Goal: Task Accomplishment & Management: Complete application form

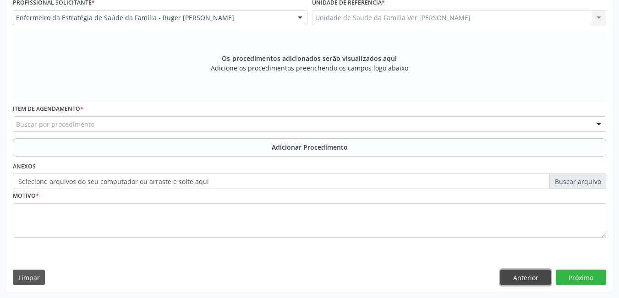
click at [533, 273] on button "Anterior" at bounding box center [526, 278] width 50 height 16
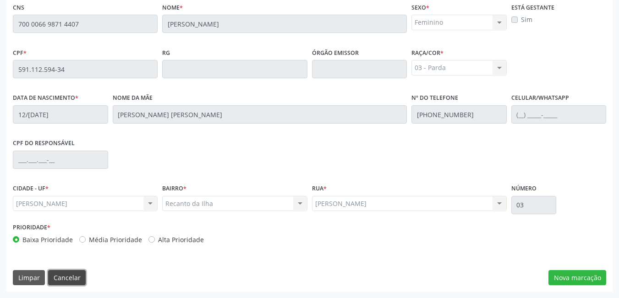
click at [69, 277] on button "Cancelar" at bounding box center [67, 278] width 38 height 16
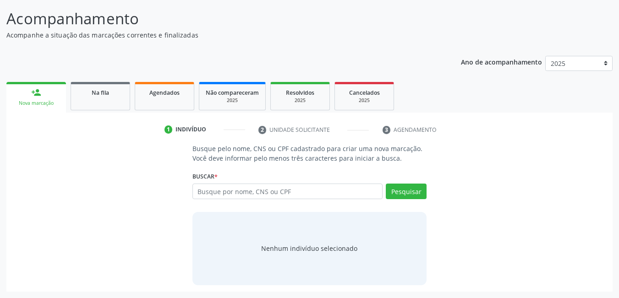
scroll to position [68, 0]
click at [175, 103] on link "Agendados" at bounding box center [165, 96] width 60 height 28
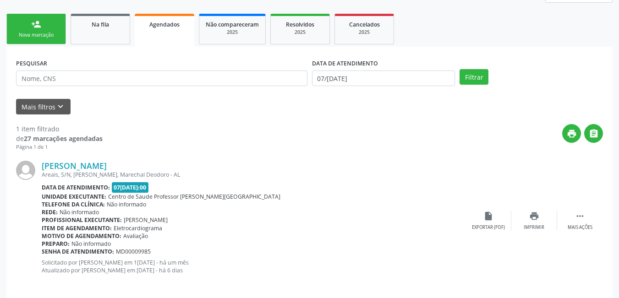
scroll to position [144, 0]
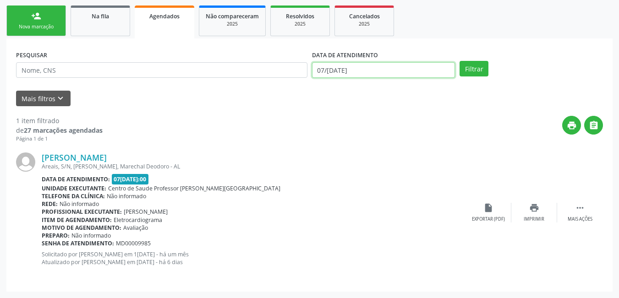
click at [366, 66] on input "07/[DATE]" at bounding box center [384, 70] width 144 height 16
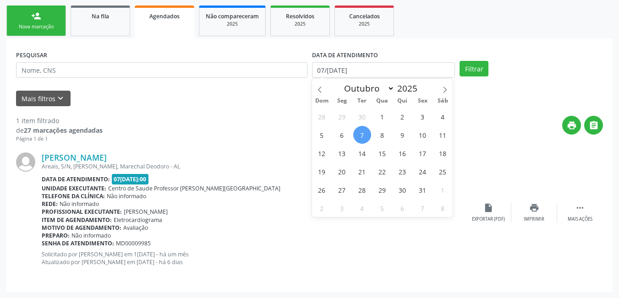
click at [363, 132] on span "7" at bounding box center [362, 135] width 18 height 18
type input "07/[DATE]"
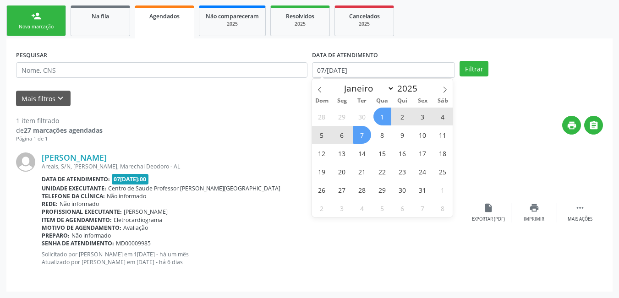
drag, startPoint x: 447, startPoint y: 92, endPoint x: 425, endPoint y: 103, distance: 24.8
click at [447, 92] on icon at bounding box center [445, 90] width 6 height 6
select select "10"
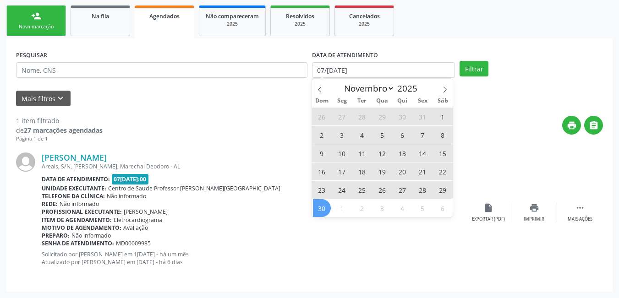
click at [321, 208] on span "30" at bounding box center [322, 208] width 18 height 18
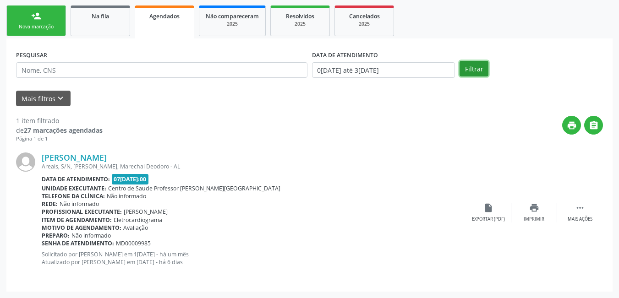
click at [473, 72] on button "Filtrar" at bounding box center [474, 69] width 29 height 16
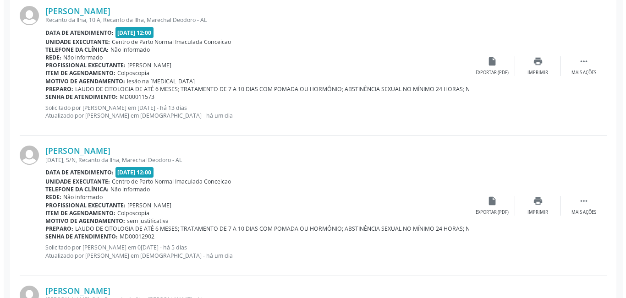
scroll to position [1245, 0]
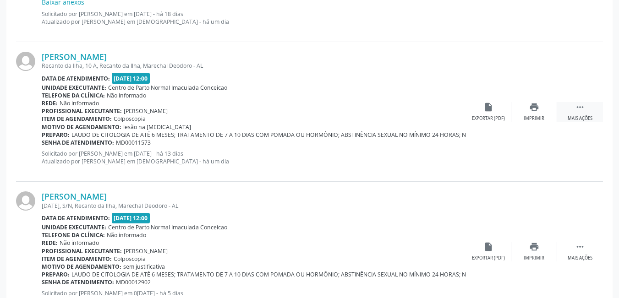
click at [573, 114] on div " Mais ações" at bounding box center [580, 112] width 46 height 20
click at [493, 116] on div "Cancelar" at bounding box center [489, 119] width 22 height 6
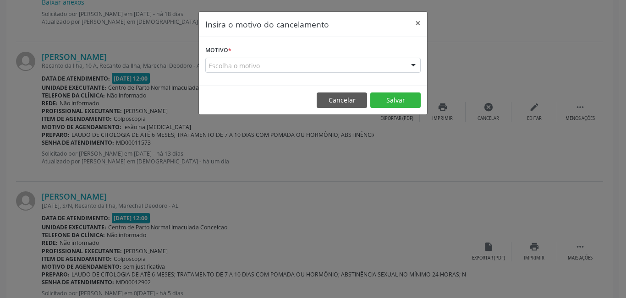
click at [371, 63] on div "Escolha o motivo" at bounding box center [312, 66] width 215 height 16
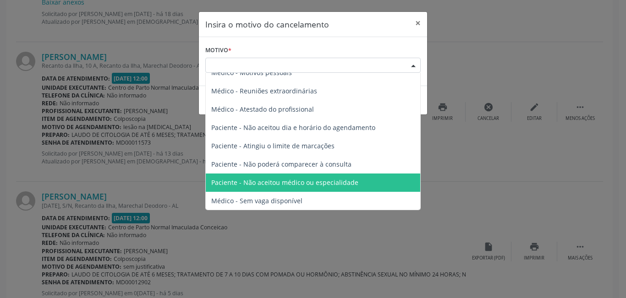
scroll to position [46, 0]
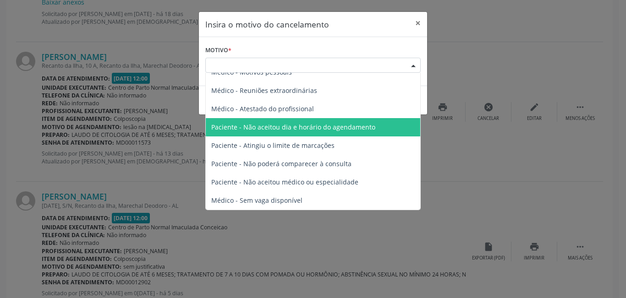
click at [374, 122] on span "Paciente - Não aceitou dia e horário do agendamento" at bounding box center [313, 127] width 215 height 18
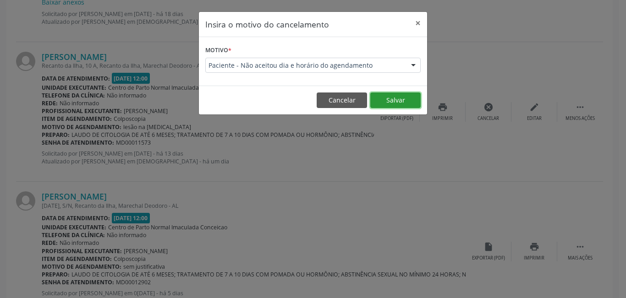
click at [402, 104] on button "Salvar" at bounding box center [395, 101] width 50 height 16
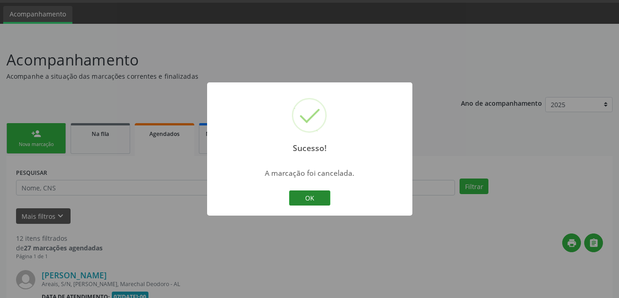
scroll to position [1245, 0]
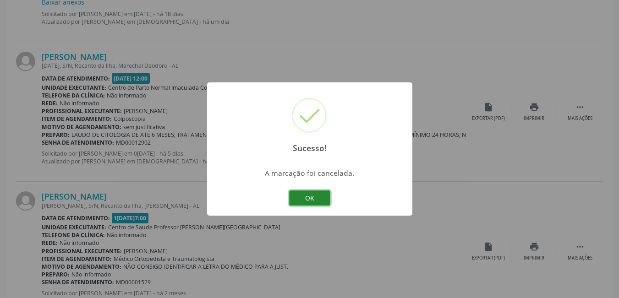
click at [310, 196] on button "OK" at bounding box center [309, 199] width 41 height 16
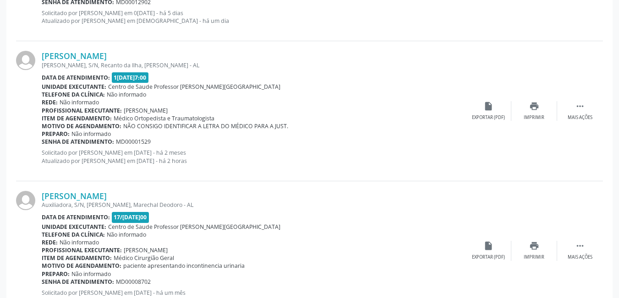
scroll to position [1383, 0]
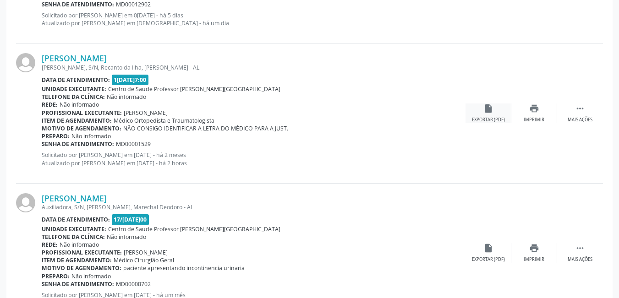
click at [498, 119] on div "Exportar (PDF)" at bounding box center [488, 120] width 33 height 6
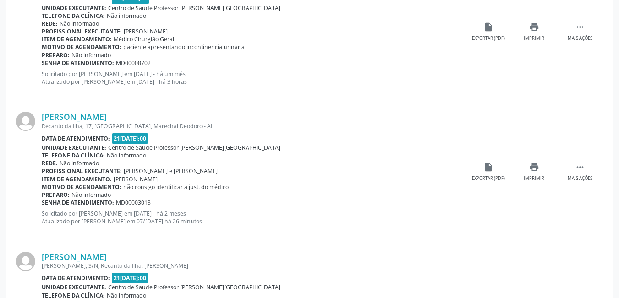
scroll to position [1612, 0]
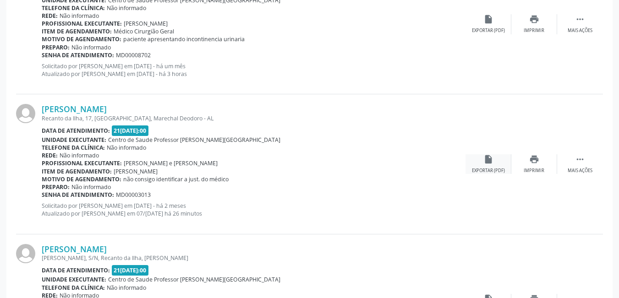
click at [484, 168] on div "Exportar (PDF)" at bounding box center [488, 171] width 33 height 6
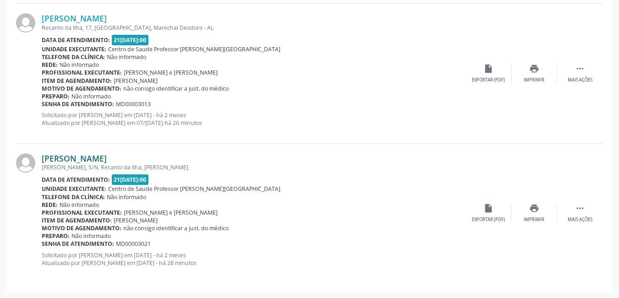
scroll to position [1704, 0]
click at [489, 213] on div "insert_drive_file Exportar (PDF)" at bounding box center [489, 213] width 46 height 20
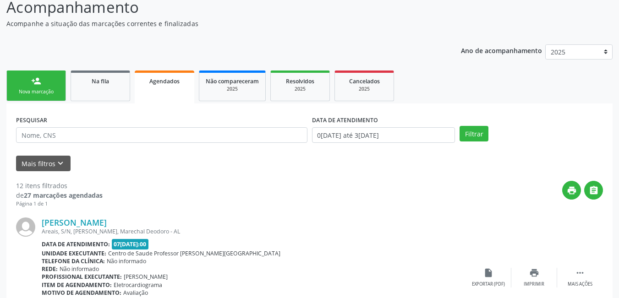
scroll to position [0, 0]
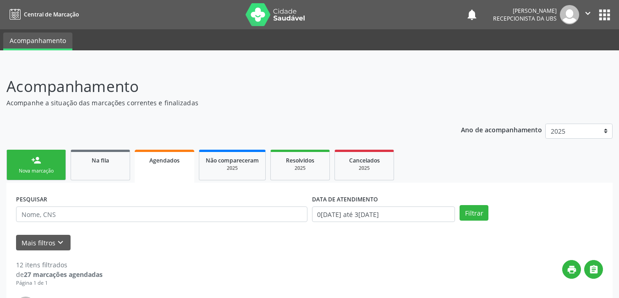
click at [56, 177] on link "person_add Nova marcação" at bounding box center [36, 165] width 60 height 31
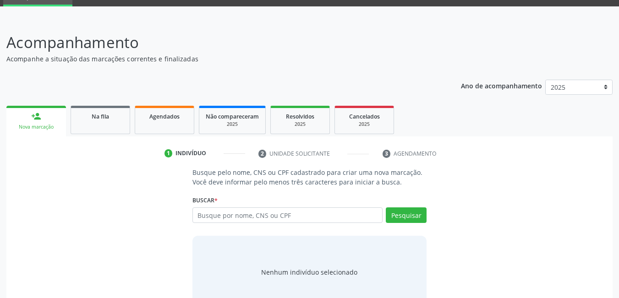
scroll to position [46, 0]
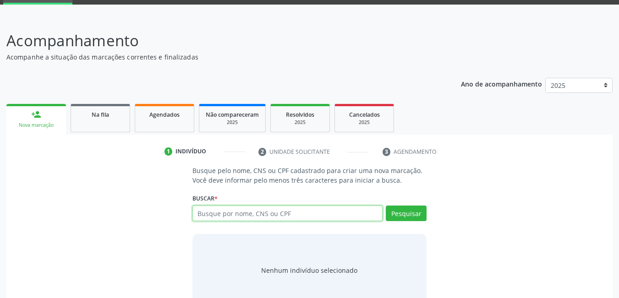
click at [303, 210] on input "text" at bounding box center [288, 214] width 191 height 16
type input "700006698714407"
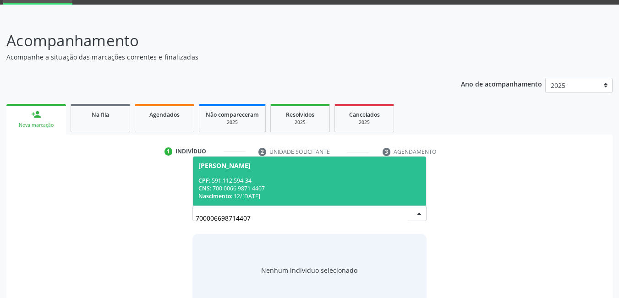
click at [292, 200] on div "Nascimento: 1[DATE]" at bounding box center [310, 197] width 223 height 8
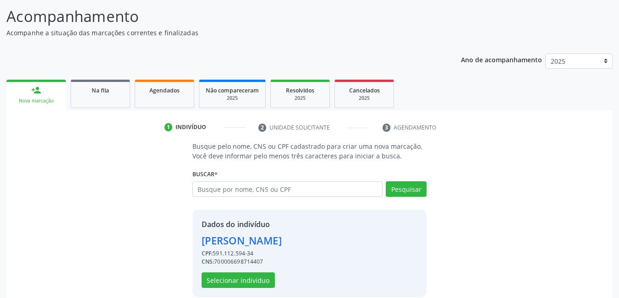
scroll to position [82, 0]
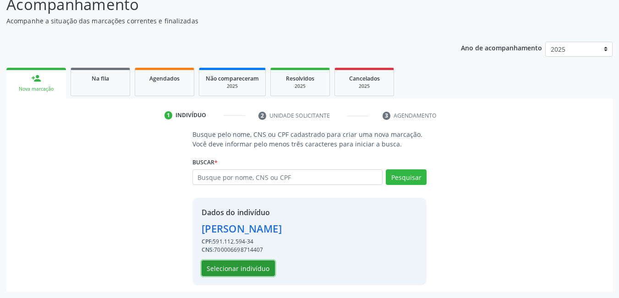
click at [233, 268] on button "Selecionar indivíduo" at bounding box center [238, 269] width 73 height 16
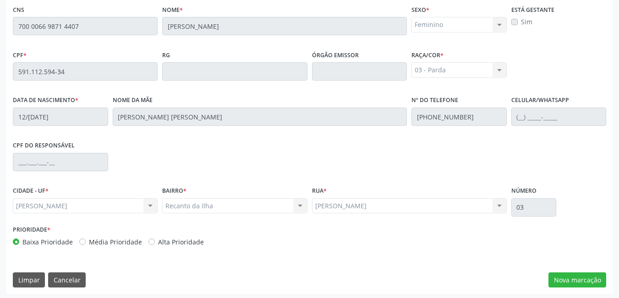
scroll to position [238, 0]
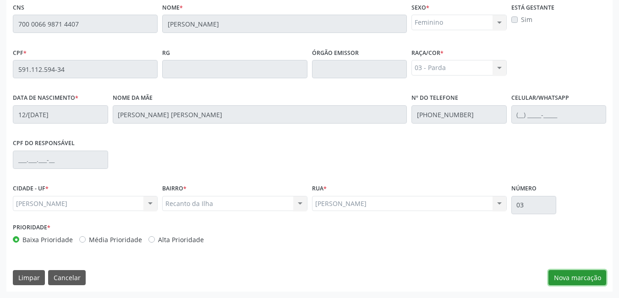
click at [578, 278] on button "Nova marcação" at bounding box center [578, 278] width 58 height 16
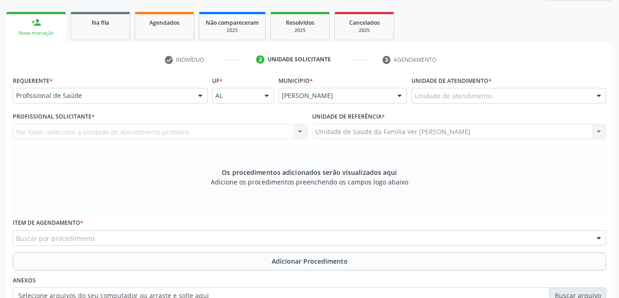
scroll to position [115, 0]
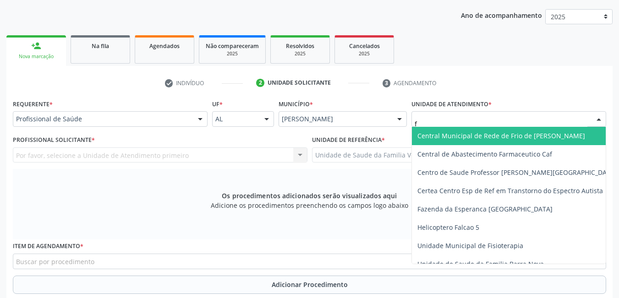
type input "fl"
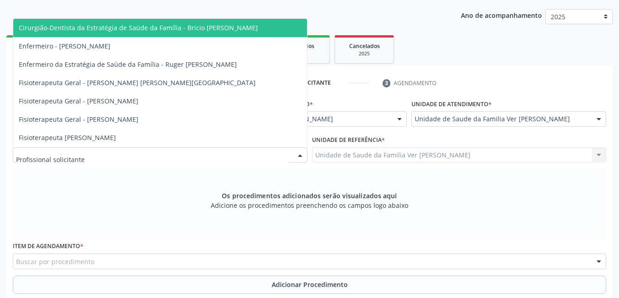
click at [195, 151] on div at bounding box center [160, 156] width 295 height 16
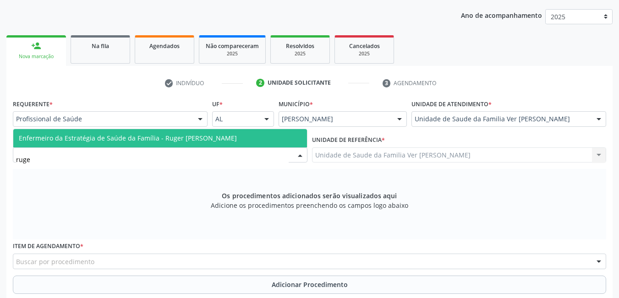
type input "ruger"
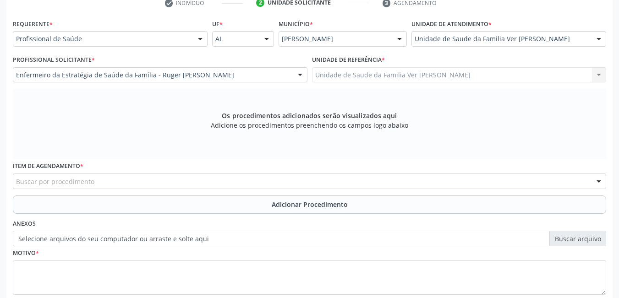
scroll to position [252, 0]
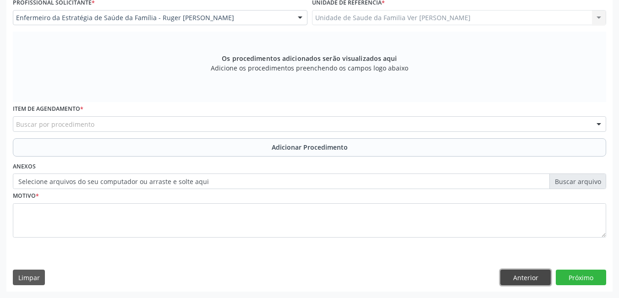
click at [524, 278] on button "Anterior" at bounding box center [526, 278] width 50 height 16
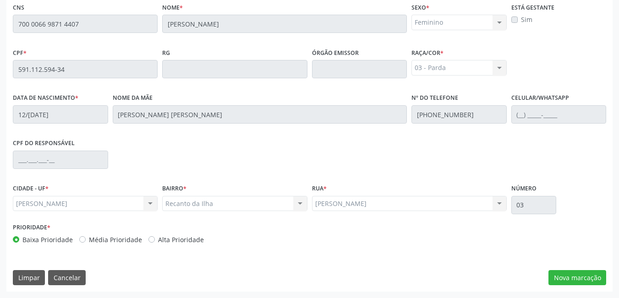
scroll to position [238, 0]
click at [77, 281] on button "Cancelar" at bounding box center [67, 278] width 38 height 16
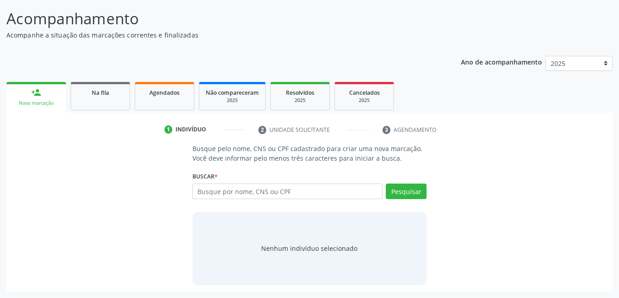
scroll to position [68, 0]
click at [284, 197] on input "text" at bounding box center [288, 192] width 191 height 16
type input "704606971572822"
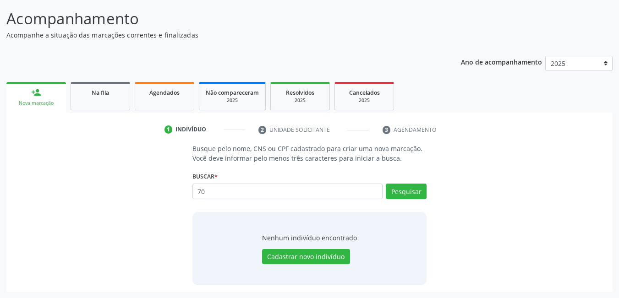
type input "7"
type input "[DEMOGRAPHIC_DATA] firmina"
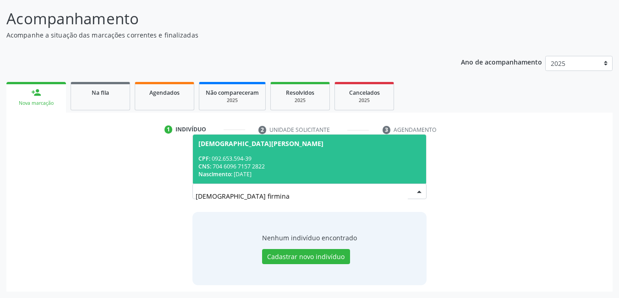
drag, startPoint x: 244, startPoint y: 197, endPoint x: 154, endPoint y: 178, distance: 92.8
click at [154, 178] on div "Busque pelo nome, CNS ou CPF cadastrado para criar uma nova marcação. Você deve…" at bounding box center [310, 214] width 594 height 141
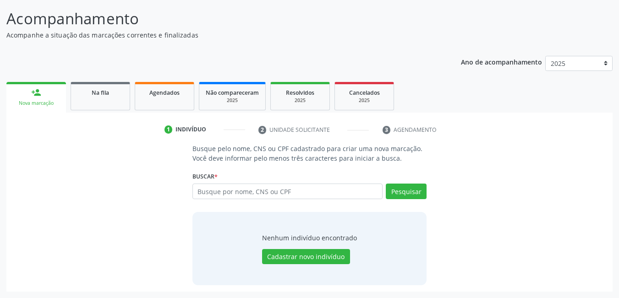
click at [269, 198] on input "text" at bounding box center [288, 192] width 191 height 16
type input "[PERSON_NAME]"
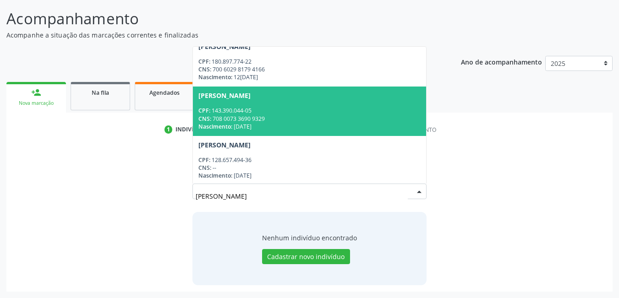
scroll to position [602, 0]
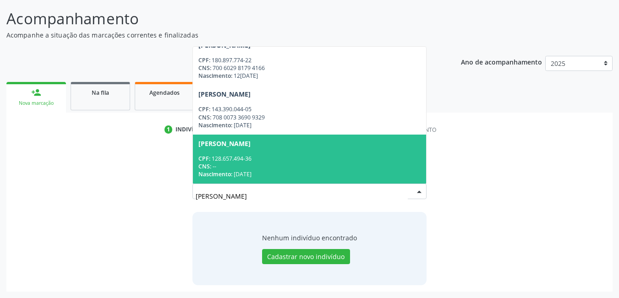
click at [275, 201] on input "[PERSON_NAME]" at bounding box center [302, 196] width 213 height 18
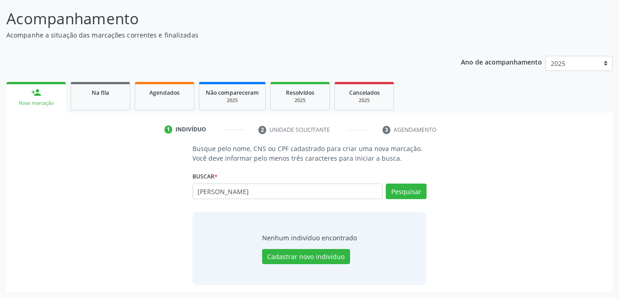
type input "[PERSON_NAME]"
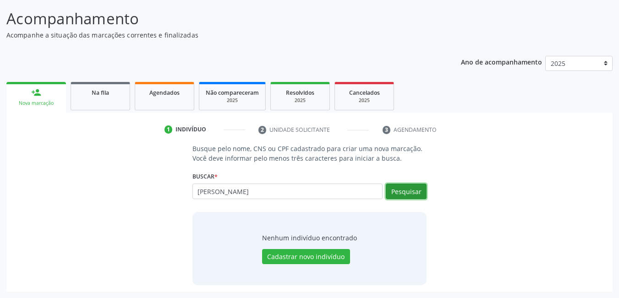
click at [399, 196] on button "Pesquisar" at bounding box center [406, 192] width 41 height 16
type input "[PERSON_NAME]"
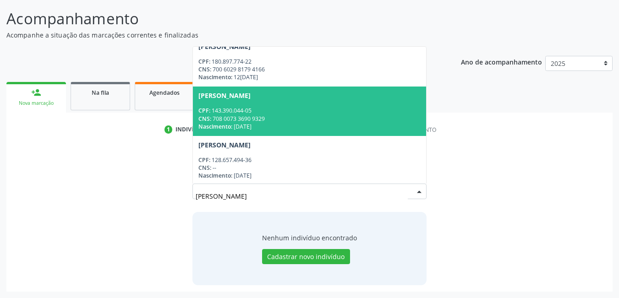
scroll to position [602, 0]
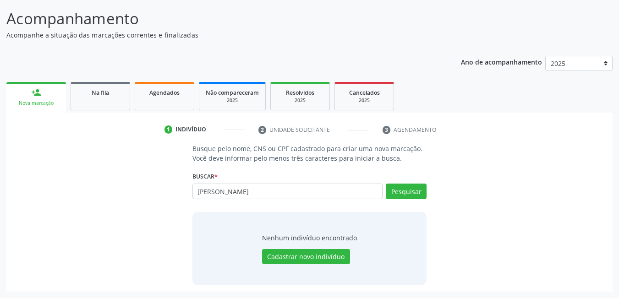
click at [557, 173] on div "Busque pelo nome, CNS ou CPF cadastrado para criar uma nova marcação. Você deve…" at bounding box center [310, 214] width 594 height 141
drag, startPoint x: 327, startPoint y: 184, endPoint x: 315, endPoint y: 186, distance: 12.5
click at [327, 183] on div "Buscar * [PERSON_NAME] por nome, CNS ou CPF [PERSON_NAME] CPF: 184.193.844-02 C…" at bounding box center [310, 188] width 235 height 36
type input "m"
type input "705809480712235"
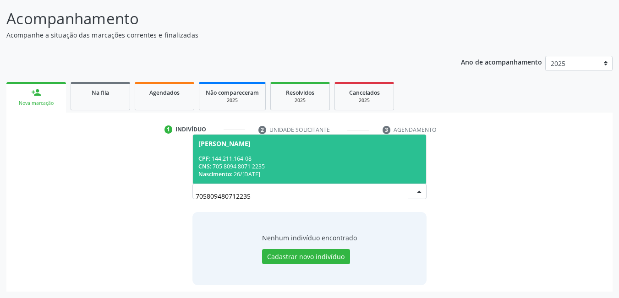
scroll to position [0, 0]
drag, startPoint x: 256, startPoint y: 199, endPoint x: 148, endPoint y: 203, distance: 108.3
click at [148, 203] on div "Busque pelo nome, CNS ou CPF cadastrado para criar uma nova marcação. Você deve…" at bounding box center [310, 214] width 594 height 141
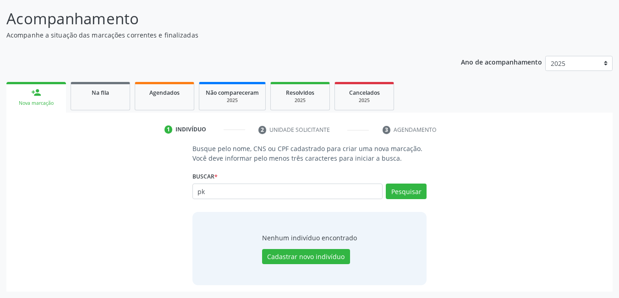
type input "p"
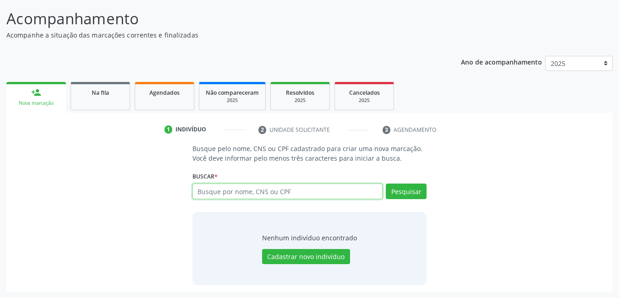
click at [287, 185] on input "text" at bounding box center [288, 192] width 191 height 16
type input "708704181516494"
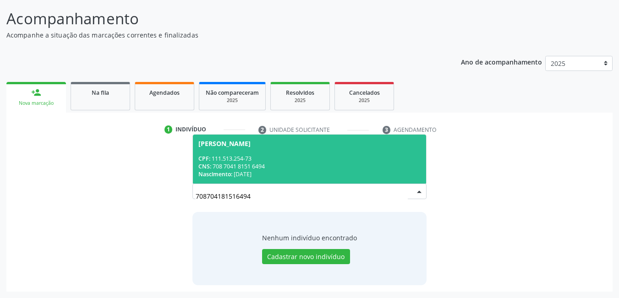
drag, startPoint x: 251, startPoint y: 197, endPoint x: 178, endPoint y: 205, distance: 73.4
click at [178, 205] on div "Busque pelo nome, CNS ou CPF cadastrado para criar uma nova marcação. Você deve…" at bounding box center [310, 214] width 594 height 141
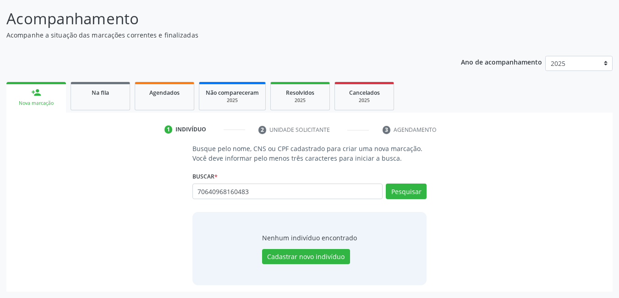
type input "70640968160483"
type input "706409618160483"
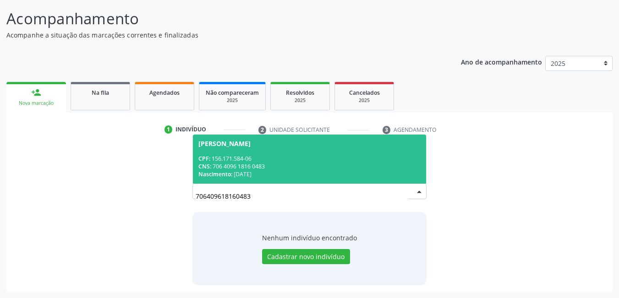
click at [267, 163] on div "CNS: 706 4096 1816 0483" at bounding box center [310, 167] width 223 height 8
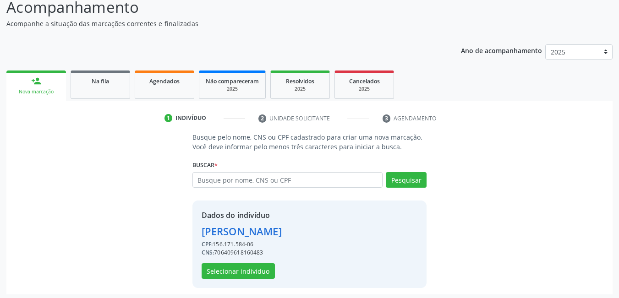
scroll to position [82, 0]
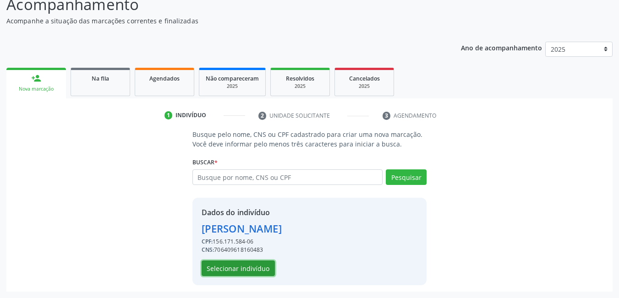
click at [246, 270] on button "Selecionar indivíduo" at bounding box center [238, 269] width 73 height 16
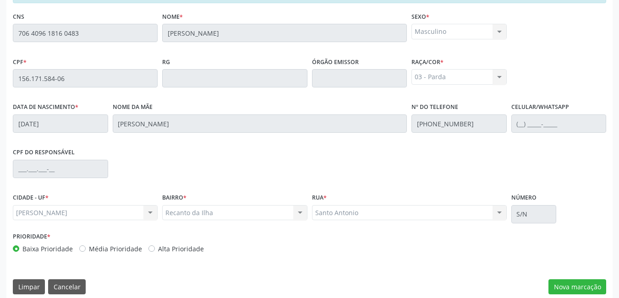
scroll to position [238, 0]
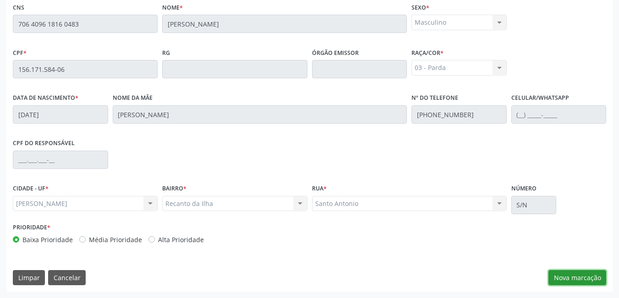
click at [577, 279] on button "Nova marcação" at bounding box center [578, 278] width 58 height 16
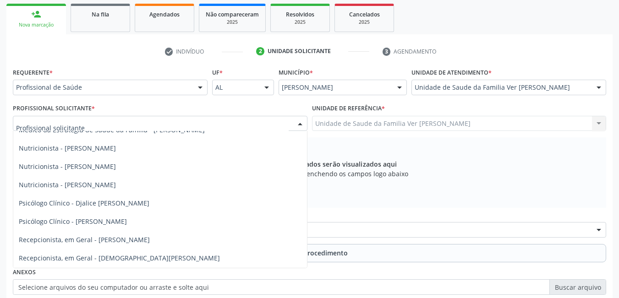
scroll to position [367, 0]
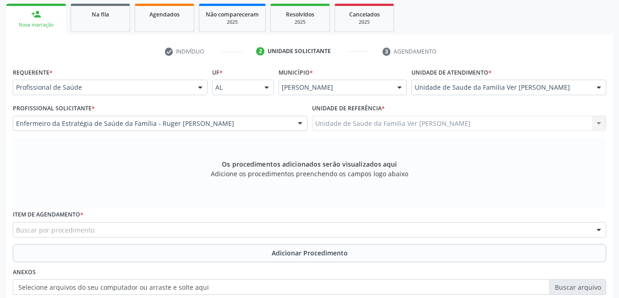
drag, startPoint x: 368, startPoint y: 196, endPoint x: 352, endPoint y: 204, distance: 18.3
click at [368, 197] on div "Os procedimentos adicionados serão visualizados aqui Adicione os procedimentos …" at bounding box center [310, 173] width 594 height 71
click at [219, 113] on div "Profissional Solicitante * Enfermeiro da Estratégia de Saúde da Família - Ruger…" at bounding box center [160, 116] width 295 height 29
click at [220, 121] on div "Enfermeiro da Estratégia de Saúde da Família - Ruger [PERSON_NAME]" at bounding box center [160, 124] width 295 height 16
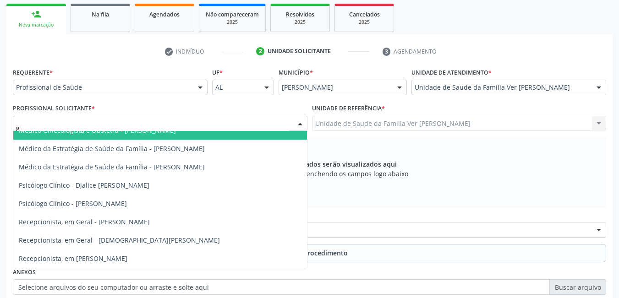
scroll to position [211, 0]
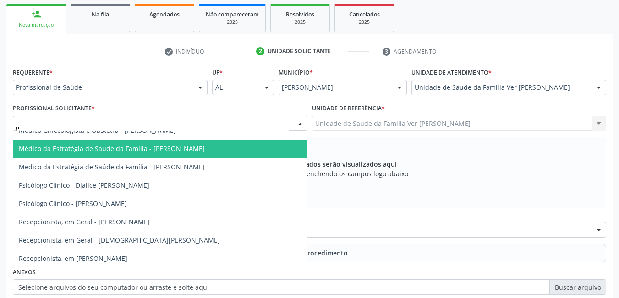
type input "gu"
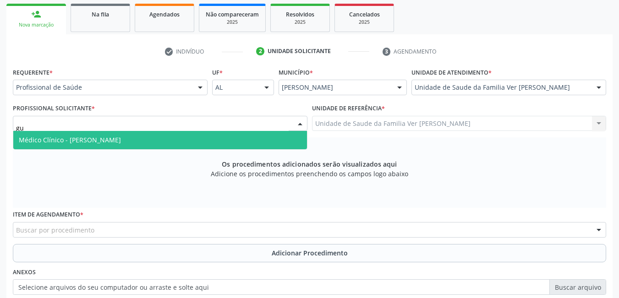
click at [199, 135] on span "Médico Clínico - [PERSON_NAME]" at bounding box center [160, 140] width 294 height 18
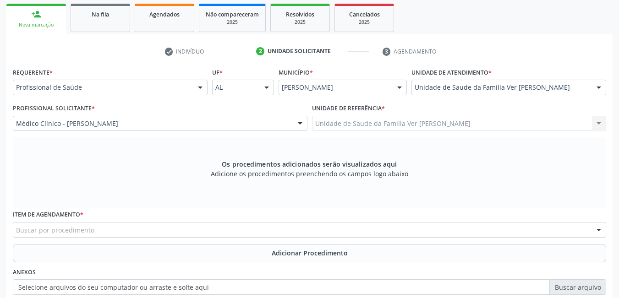
click at [186, 225] on div "Buscar por procedimento" at bounding box center [310, 230] width 594 height 16
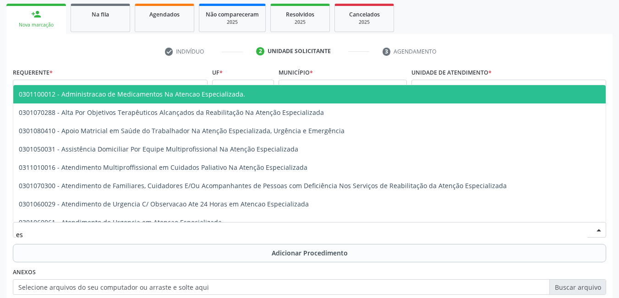
type input "e"
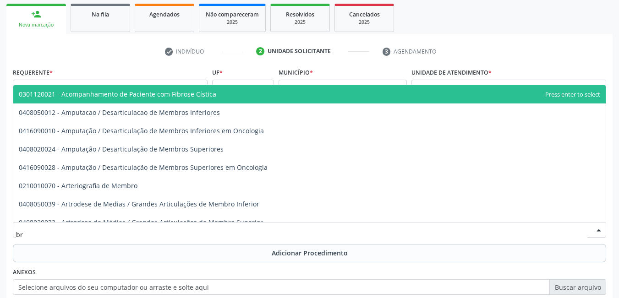
type input "b"
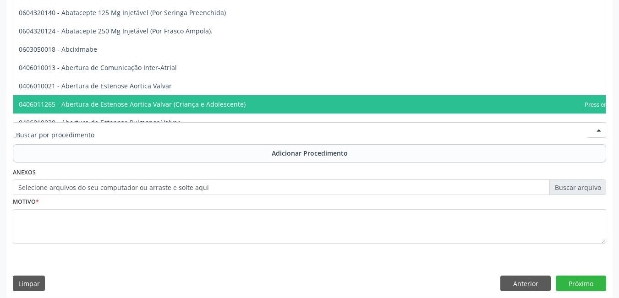
scroll to position [252, 0]
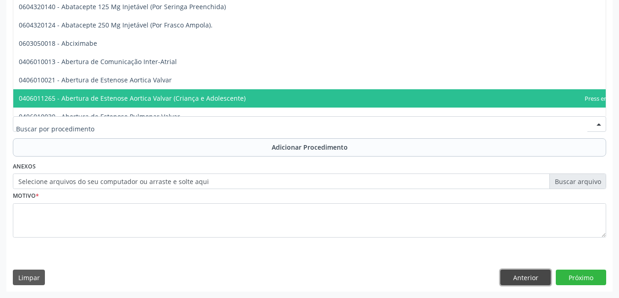
click at [520, 275] on button "Anterior" at bounding box center [526, 278] width 50 height 16
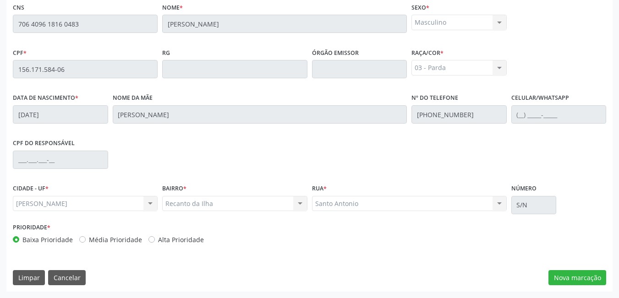
scroll to position [238, 0]
click at [76, 281] on button "Cancelar" at bounding box center [67, 278] width 38 height 16
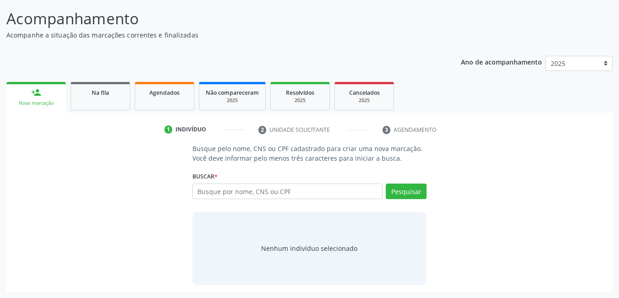
scroll to position [68, 0]
drag, startPoint x: 101, startPoint y: 101, endPoint x: 139, endPoint y: 123, distance: 44.2
click at [102, 101] on link "Na fila" at bounding box center [101, 96] width 60 height 28
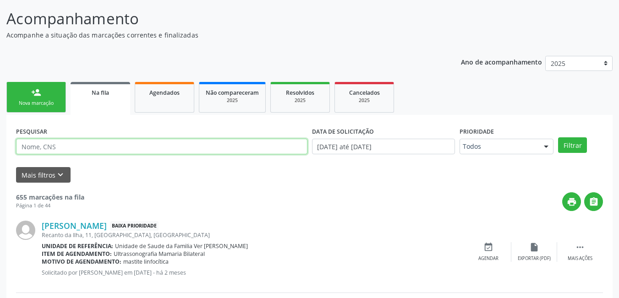
click at [164, 146] on input "text" at bounding box center [162, 147] width 292 height 16
click at [164, 113] on ul "person_add Nova marcação Na fila Agendados Não compareceram 2025 Resolvidos 202…" at bounding box center [309, 97] width 607 height 35
click at [157, 99] on link "Agendados" at bounding box center [165, 97] width 60 height 31
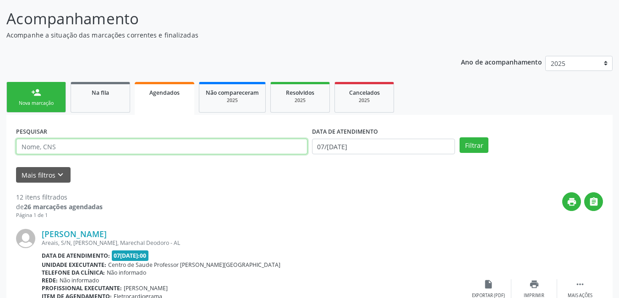
click at [94, 149] on input "text" at bounding box center [162, 147] width 292 height 16
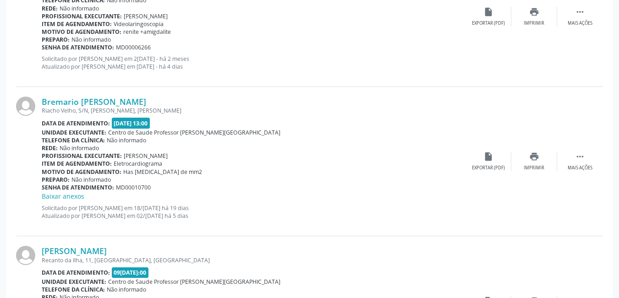
scroll to position [526, 0]
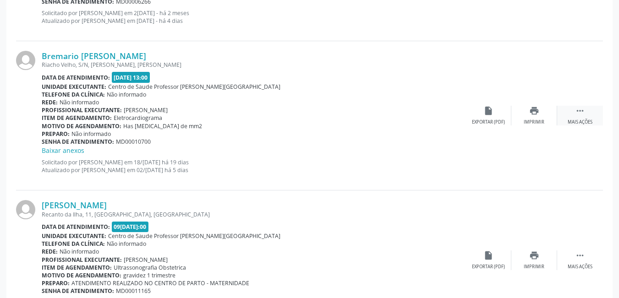
click at [573, 115] on div " Mais ações" at bounding box center [580, 116] width 46 height 20
click at [579, 114] on icon "" at bounding box center [580, 111] width 10 height 10
click at [493, 114] on icon "insert_drive_file" at bounding box center [489, 111] width 10 height 10
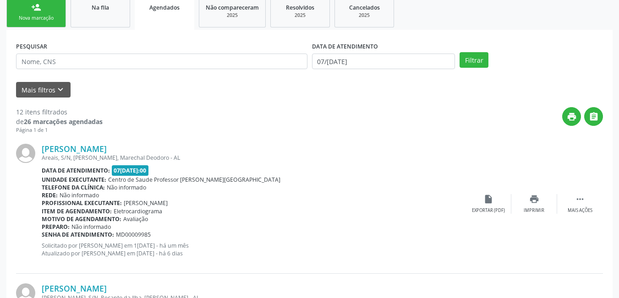
scroll to position [138, 0]
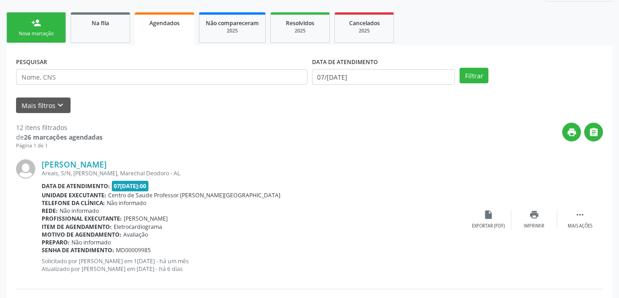
click at [54, 32] on div "Nova marcação" at bounding box center [36, 33] width 46 height 7
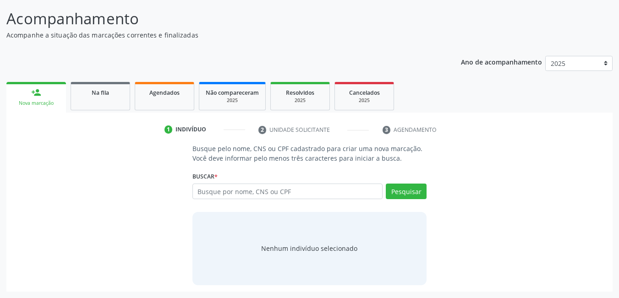
scroll to position [68, 0]
click at [263, 193] on input "text" at bounding box center [288, 192] width 191 height 16
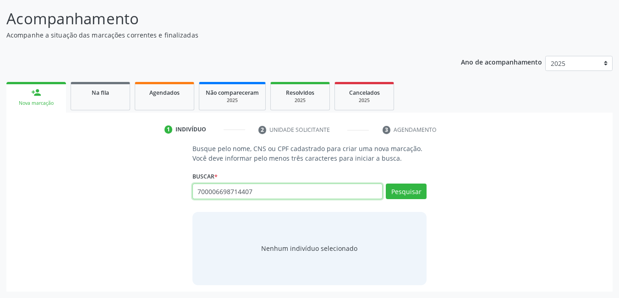
type input "700006698714407"
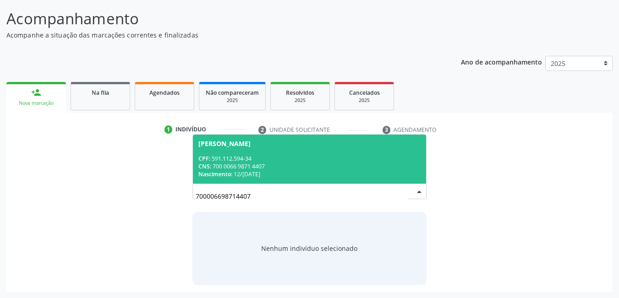
click at [279, 177] on div "Nascimento: 1[DATE]" at bounding box center [310, 175] width 223 height 8
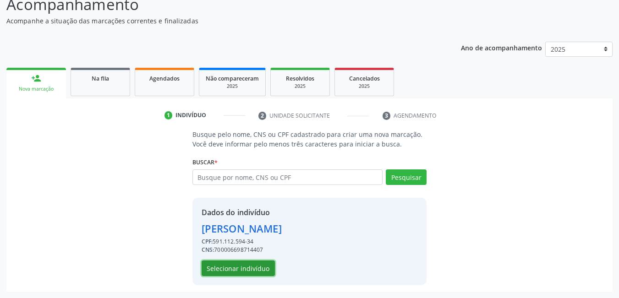
click at [261, 270] on button "Selecionar indivíduo" at bounding box center [238, 269] width 73 height 16
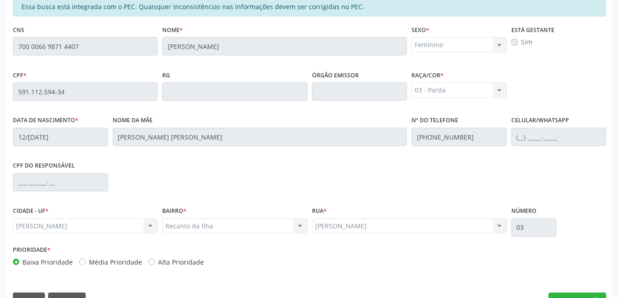
scroll to position [238, 0]
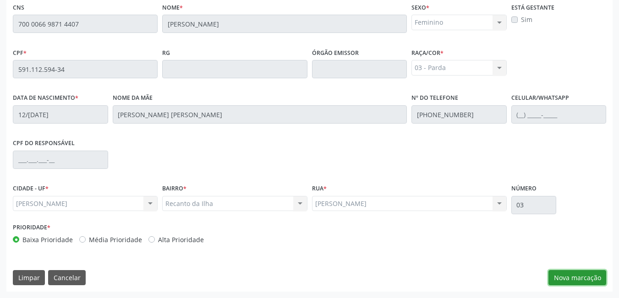
click at [595, 285] on button "Nova marcação" at bounding box center [578, 278] width 58 height 16
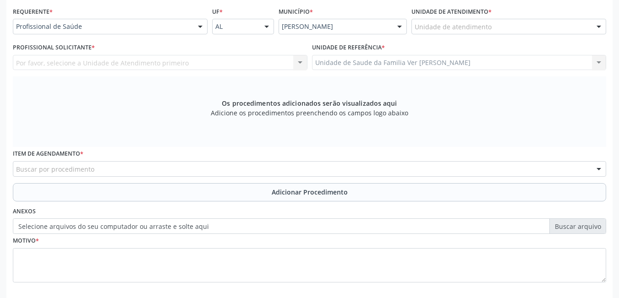
scroll to position [192, 0]
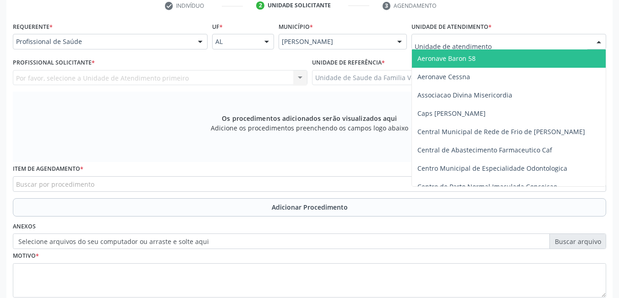
click at [491, 38] on div at bounding box center [509, 42] width 195 height 16
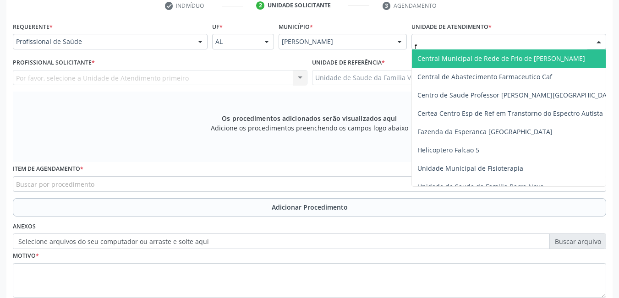
type input "fl"
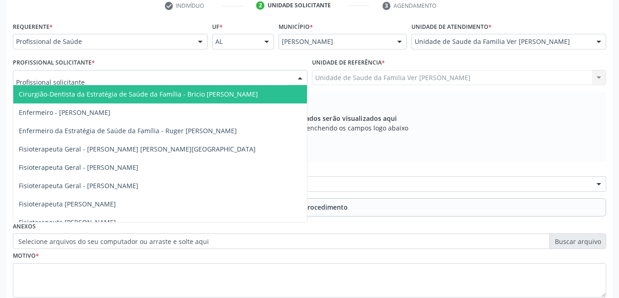
click at [150, 81] on div at bounding box center [160, 78] width 295 height 16
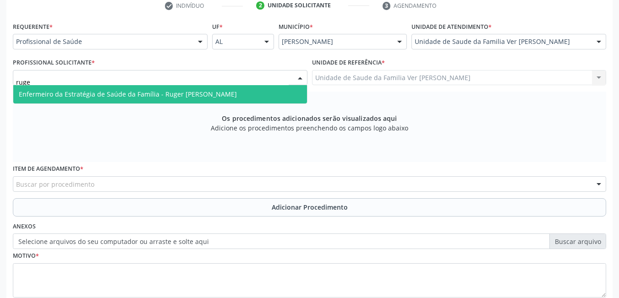
type input "ruger"
click at [190, 96] on span "Enfermeiro da Estratégia de Saúde da Família - Ruger [PERSON_NAME]" at bounding box center [128, 94] width 218 height 9
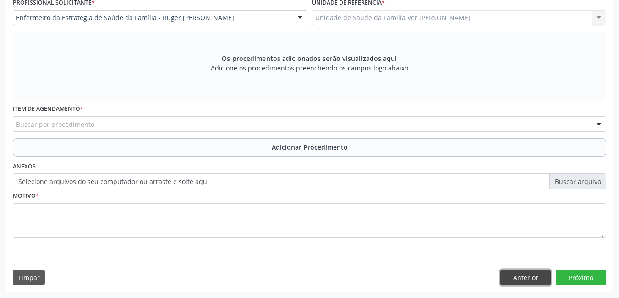
click at [524, 278] on button "Anterior" at bounding box center [526, 278] width 50 height 16
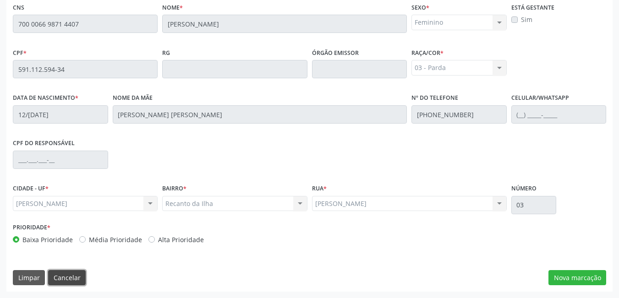
click at [75, 278] on button "Cancelar" at bounding box center [67, 278] width 38 height 16
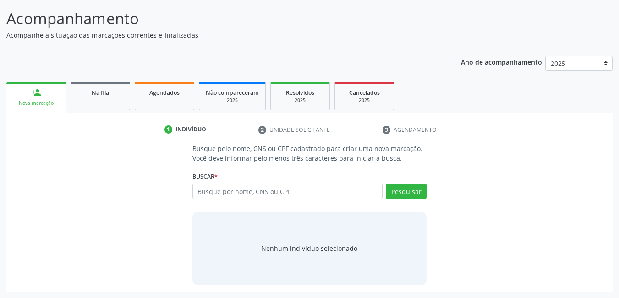
click at [154, 97] on div "Agendados" at bounding box center [165, 93] width 46 height 10
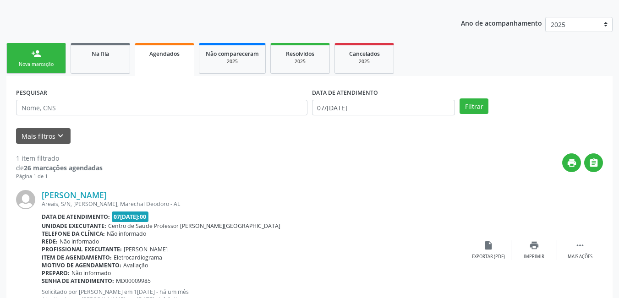
scroll to position [144, 0]
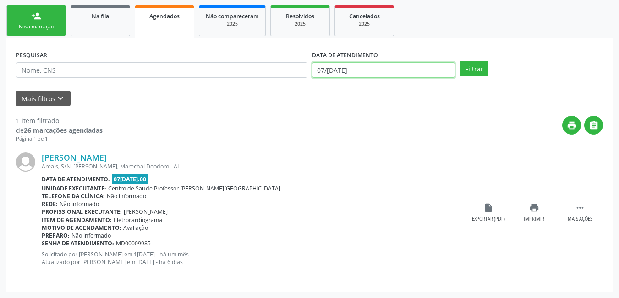
click at [360, 70] on input "07/[DATE]" at bounding box center [384, 70] width 144 height 16
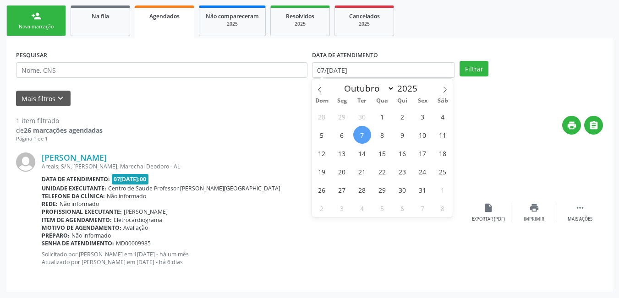
click at [358, 137] on span "7" at bounding box center [362, 135] width 18 height 18
type input "07/[DATE]"
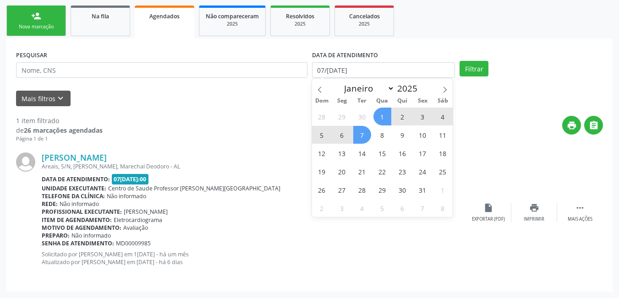
click at [446, 96] on div "Dom Seg Ter Qua Qui Sex Sáb" at bounding box center [382, 100] width 141 height 13
click at [448, 90] on icon at bounding box center [445, 90] width 6 height 6
select select "10"
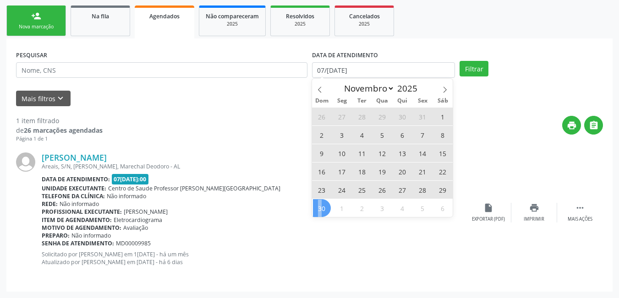
drag, startPoint x: 318, startPoint y: 204, endPoint x: 326, endPoint y: 205, distance: 8.0
click at [322, 206] on span "30" at bounding box center [322, 208] width 18 height 18
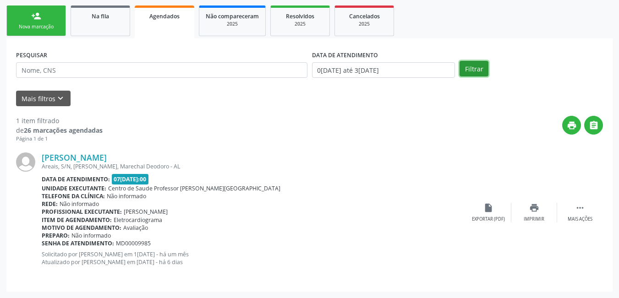
click at [475, 74] on button "Filtrar" at bounding box center [474, 69] width 29 height 16
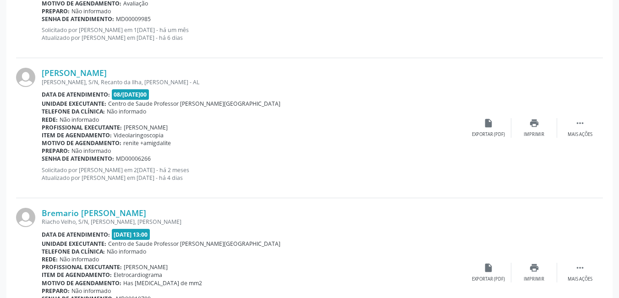
scroll to position [419, 0]
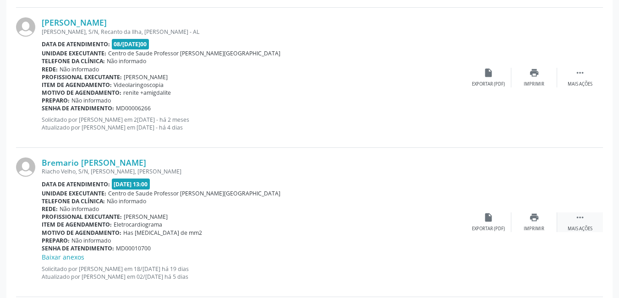
click at [584, 220] on icon "" at bounding box center [580, 218] width 10 height 10
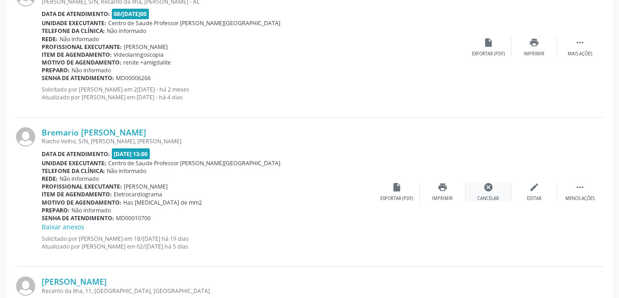
scroll to position [465, 0]
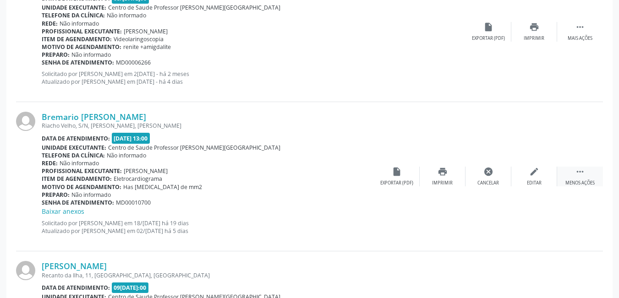
click at [590, 176] on div " Menos ações" at bounding box center [580, 177] width 46 height 20
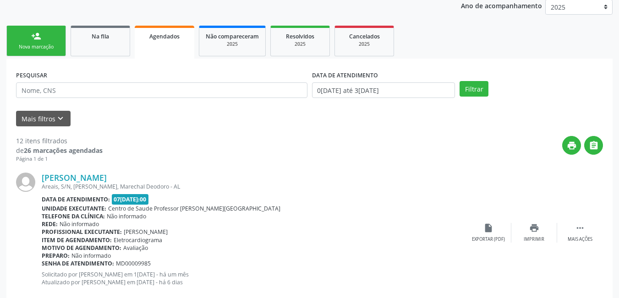
scroll to position [99, 0]
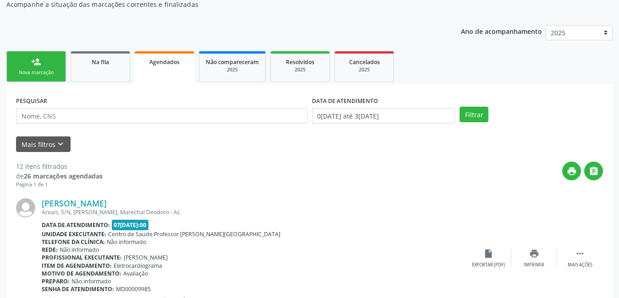
click at [36, 72] on div "Nova marcação" at bounding box center [36, 72] width 46 height 7
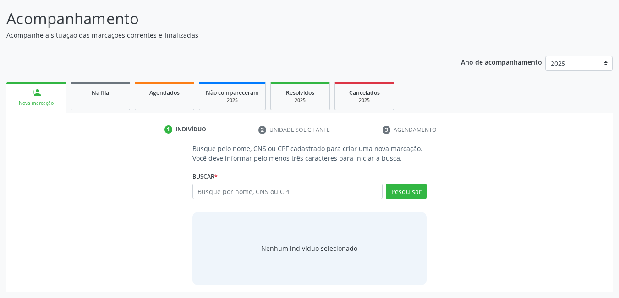
scroll to position [68, 0]
click at [262, 191] on input "text" at bounding box center [288, 192] width 191 height 16
drag, startPoint x: 252, startPoint y: 208, endPoint x: 263, endPoint y: 205, distance: 10.9
click at [253, 208] on div "Busque pelo nome, CNS ou CPF cadastrado para criar uma nova marcação. Você deve…" at bounding box center [310, 214] width 248 height 141
click at [261, 192] on input "text" at bounding box center [288, 192] width 191 height 16
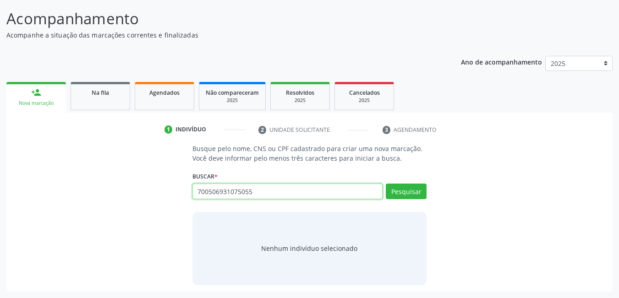
type input "700506931075055"
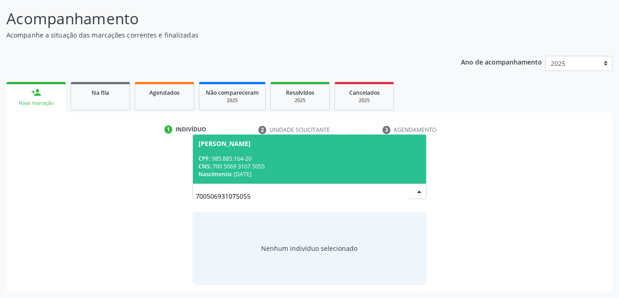
click at [328, 172] on div "Nascimento: [DATE]" at bounding box center [310, 175] width 223 height 8
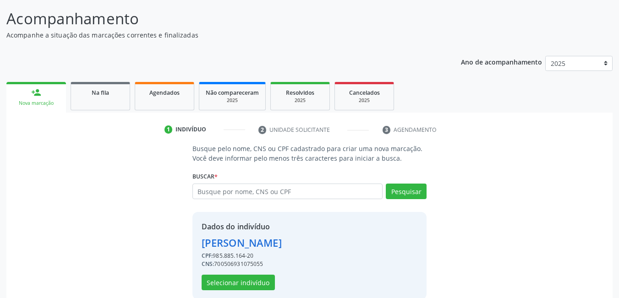
scroll to position [82, 0]
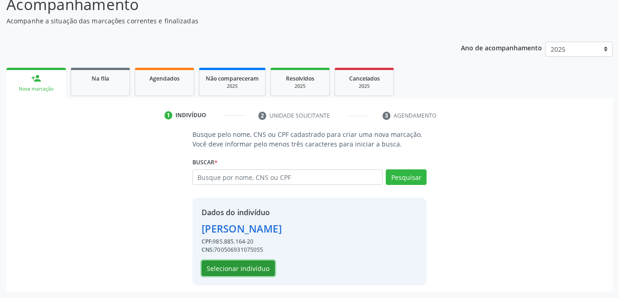
click at [252, 267] on button "Selecionar indivíduo" at bounding box center [238, 269] width 73 height 16
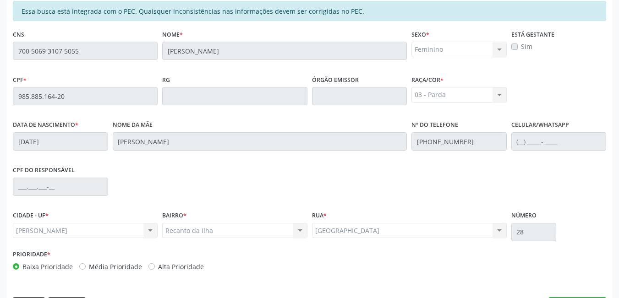
scroll to position [238, 0]
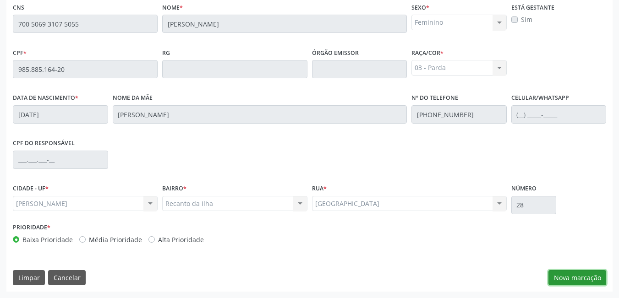
click at [593, 280] on button "Nova marcação" at bounding box center [578, 278] width 58 height 16
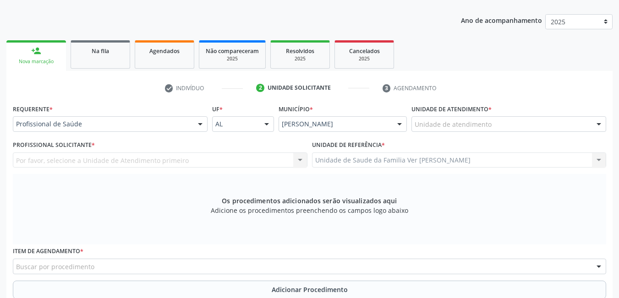
scroll to position [100, 0]
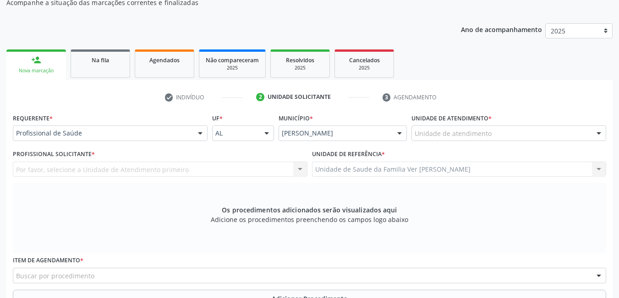
drag, startPoint x: 498, startPoint y: 132, endPoint x: 491, endPoint y: 135, distance: 7.6
click at [496, 134] on div "Unidade de atendimento" at bounding box center [509, 134] width 195 height 16
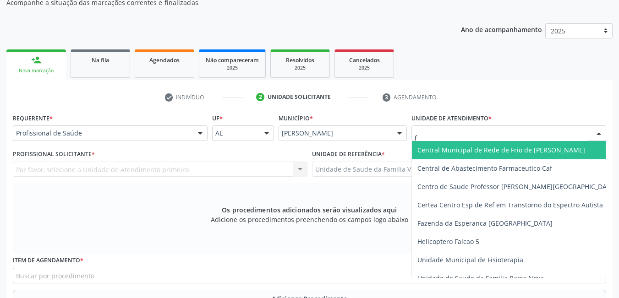
type input "fl"
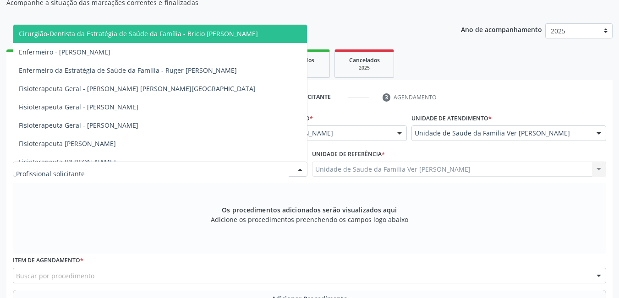
click at [190, 172] on div at bounding box center [160, 170] width 295 height 16
type input "ade"
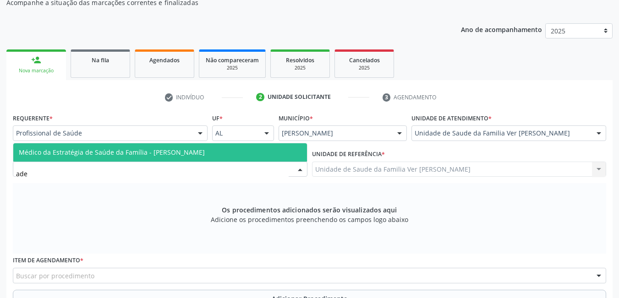
click at [194, 154] on span "Médico da Estratégia de Saúde da Família - [PERSON_NAME]" at bounding box center [112, 152] width 186 height 9
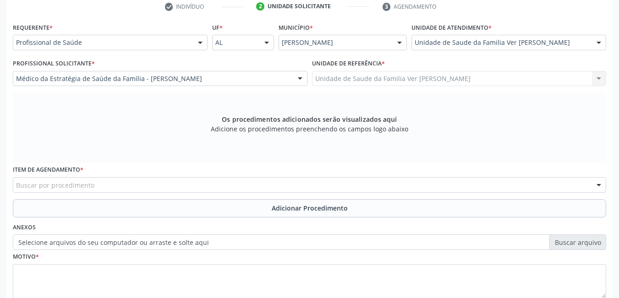
scroll to position [192, 0]
click at [139, 189] on div "Buscar por procedimento" at bounding box center [310, 185] width 594 height 16
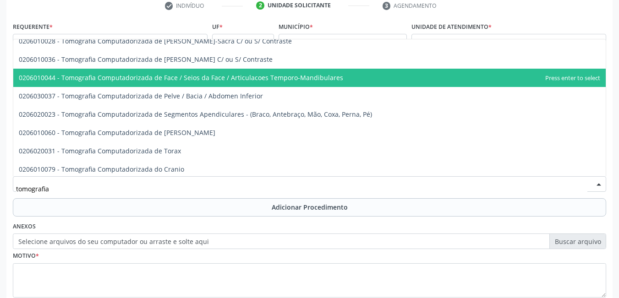
scroll to position [138, 0]
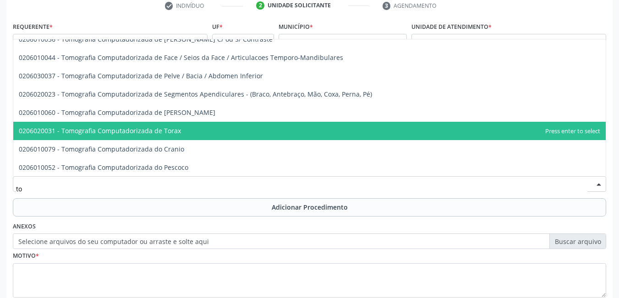
type input "t"
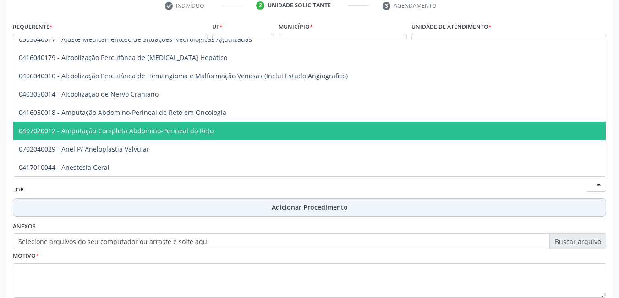
type input "n"
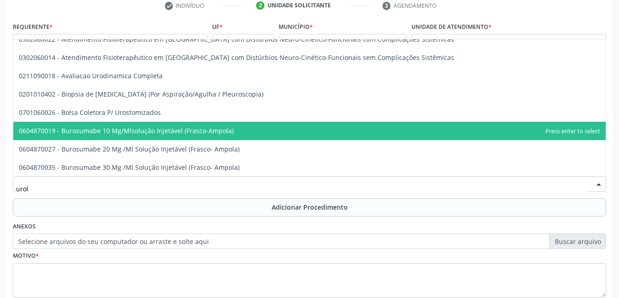
scroll to position [10, 0]
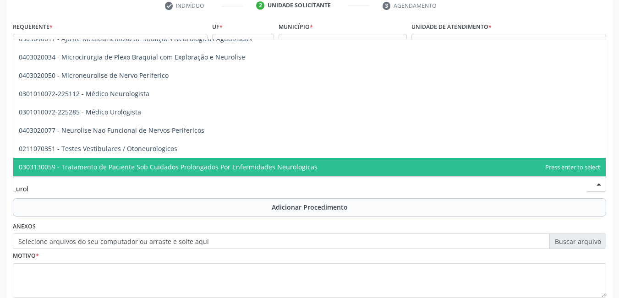
type input "urolo"
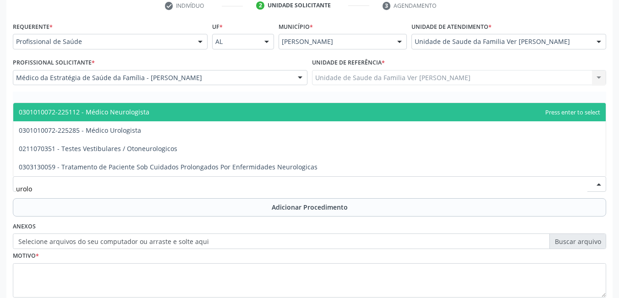
click at [165, 110] on span "0301010072-225112 - Médico Neurologista" at bounding box center [309, 112] width 593 height 18
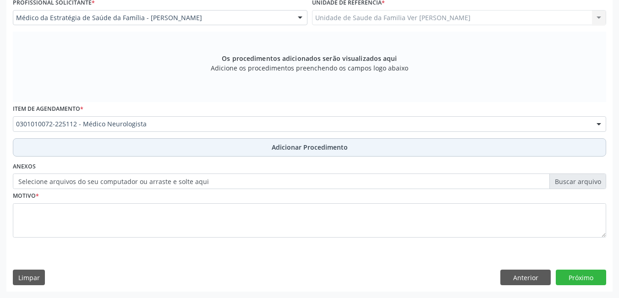
click at [177, 144] on button "Adicionar Procedimento" at bounding box center [310, 147] width 594 height 18
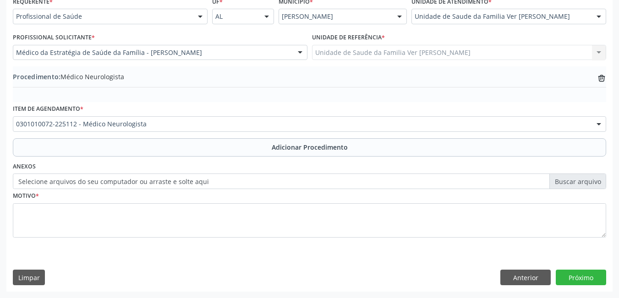
scroll to position [217, 0]
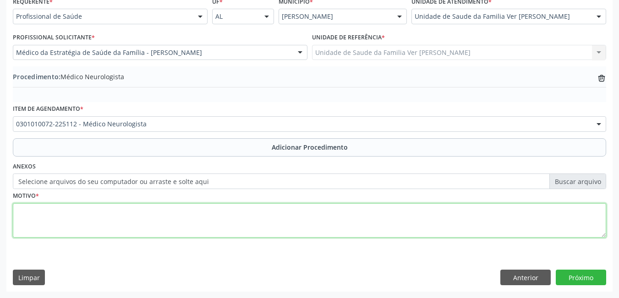
click at [131, 213] on textarea at bounding box center [310, 221] width 594 height 35
type textarea "não entende a justificativa"
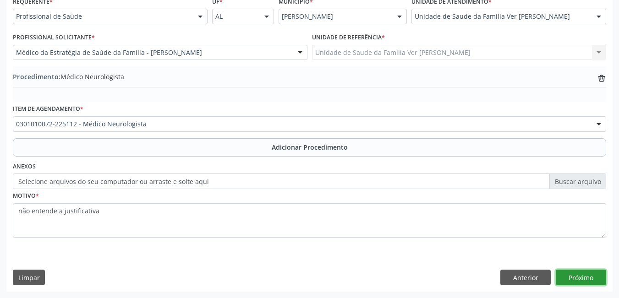
click at [576, 276] on button "Próximo" at bounding box center [581, 278] width 50 height 16
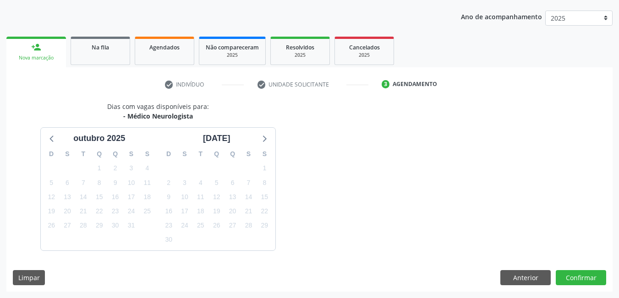
scroll to position [140, 0]
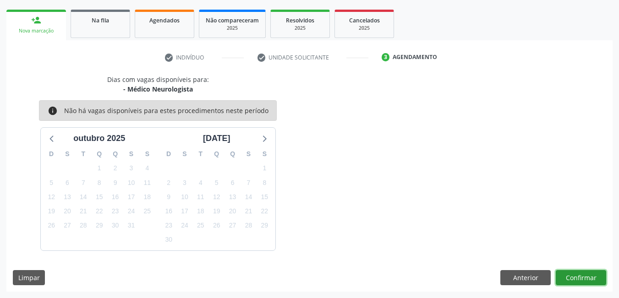
click at [582, 273] on button "Confirmar" at bounding box center [581, 278] width 50 height 16
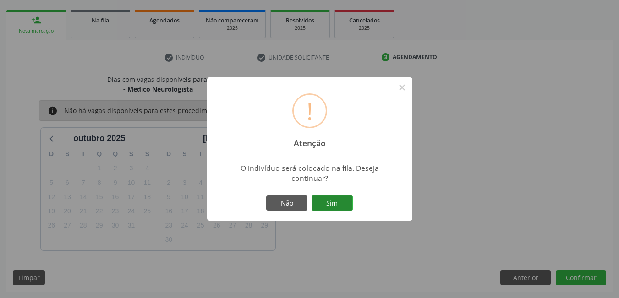
click at [338, 204] on button "Sim" at bounding box center [332, 204] width 41 height 16
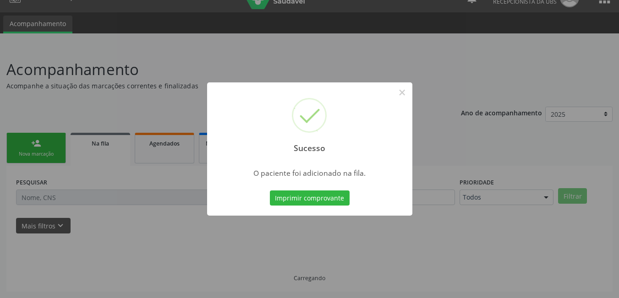
scroll to position [17, 0]
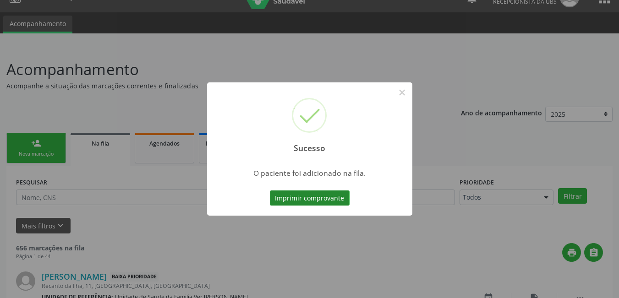
click at [301, 202] on button "Imprimir comprovante" at bounding box center [310, 199] width 80 height 16
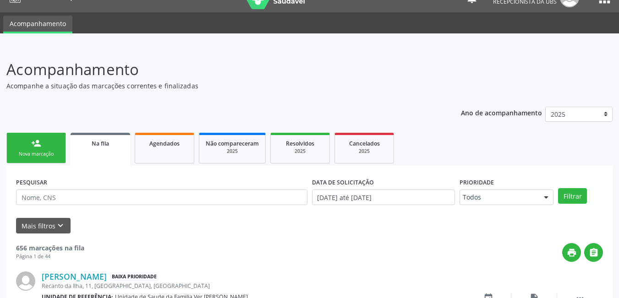
click at [39, 150] on link "person_add Nova marcação" at bounding box center [36, 148] width 60 height 31
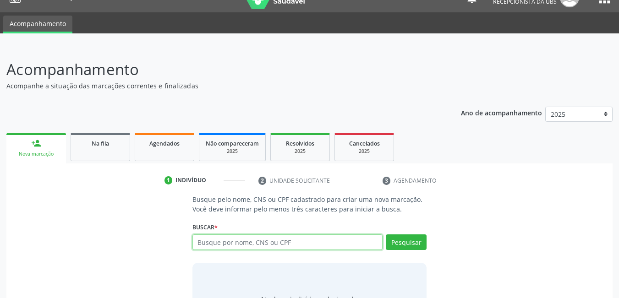
click at [260, 245] on input "text" at bounding box center [288, 243] width 191 height 16
type input "70050693107"
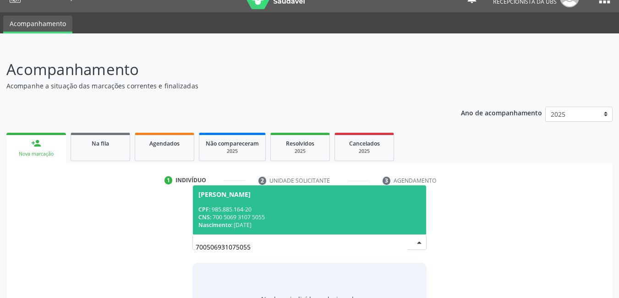
click at [296, 213] on div "CPF: 985.885.164-20" at bounding box center [310, 210] width 223 height 8
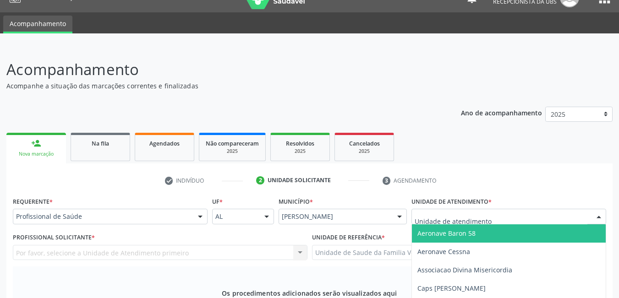
type input "f"
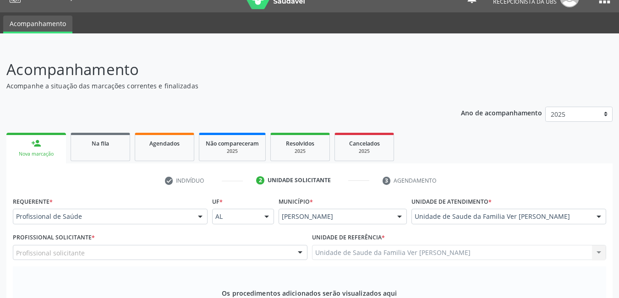
click at [203, 245] on div "Profissional solicitante" at bounding box center [160, 253] width 295 height 16
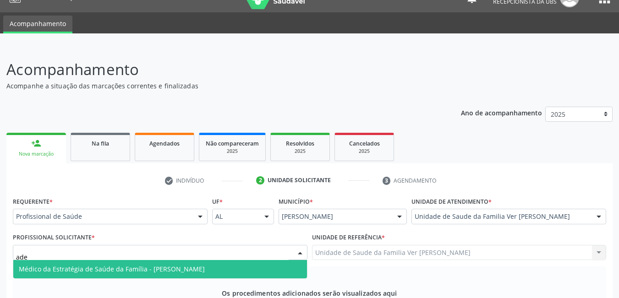
click at [198, 265] on span "Médico da Estratégia de Saúde da Família - [PERSON_NAME]" at bounding box center [112, 269] width 186 height 9
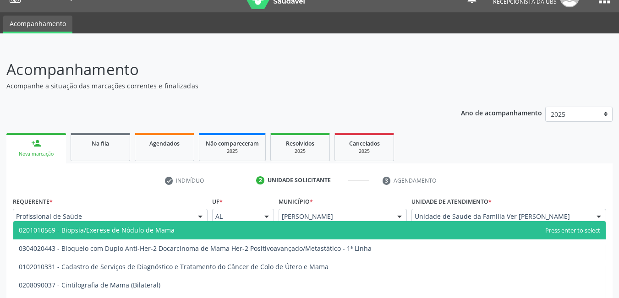
type input "mamo"
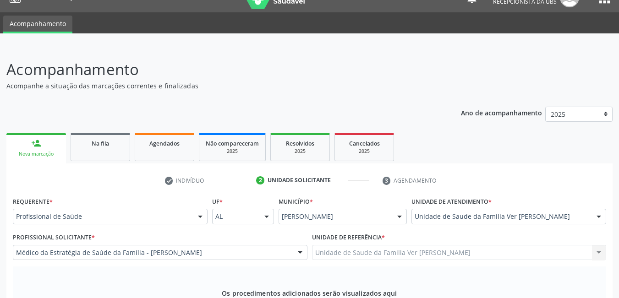
type textarea "nao a justificati"
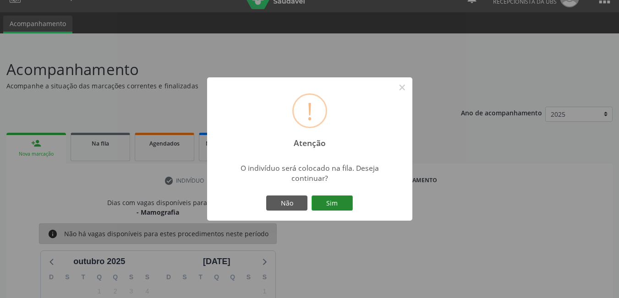
click at [340, 200] on button "Sim" at bounding box center [332, 204] width 41 height 16
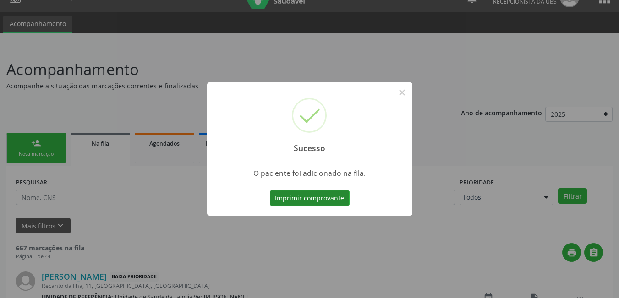
click at [300, 201] on button "Imprimir comprovante" at bounding box center [310, 199] width 80 height 16
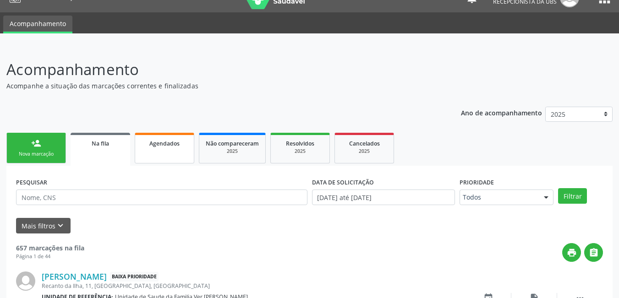
click at [172, 153] on link "Agendados" at bounding box center [165, 148] width 60 height 31
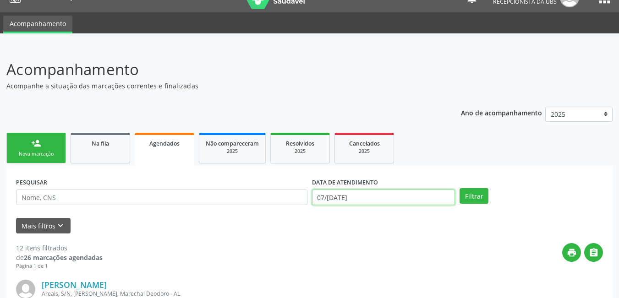
click at [355, 197] on input "07/[DATE]" at bounding box center [384, 198] width 144 height 16
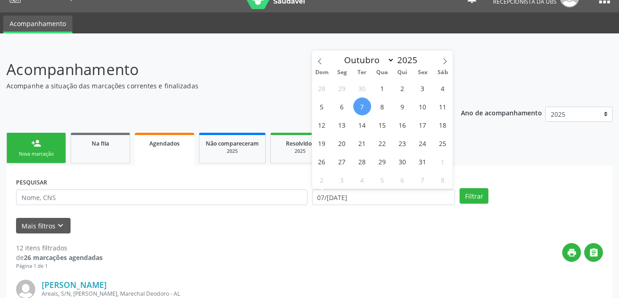
click at [360, 109] on span "7" at bounding box center [362, 107] width 18 height 18
type input "07/[DATE]"
click at [444, 62] on icon at bounding box center [445, 61] width 6 height 6
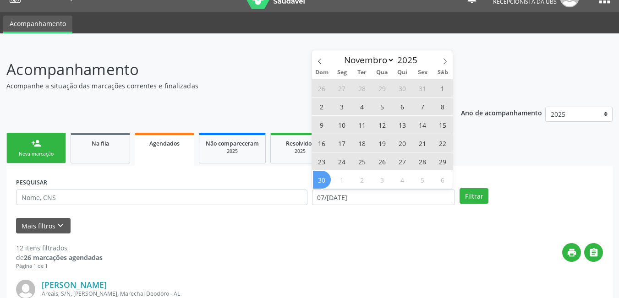
click at [326, 171] on span "30" at bounding box center [322, 180] width 18 height 18
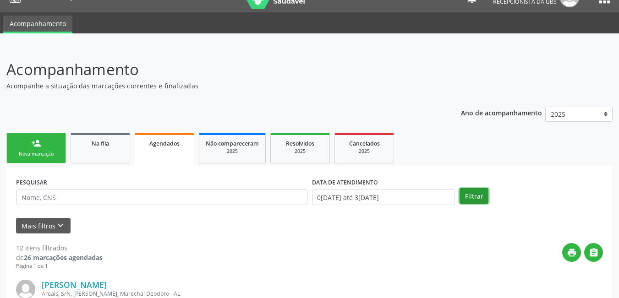
click at [475, 188] on button "Filtrar" at bounding box center [474, 196] width 29 height 16
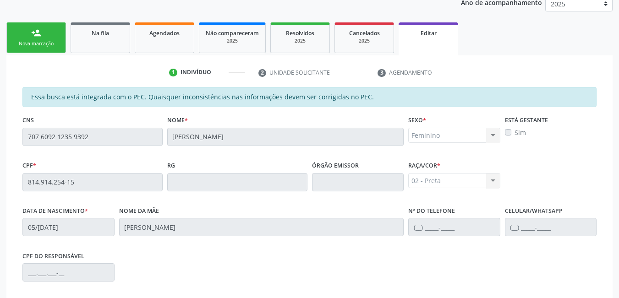
scroll to position [113, 0]
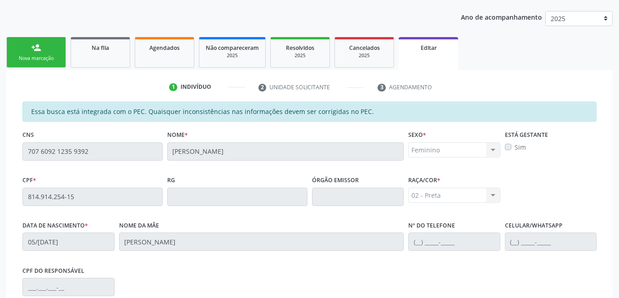
click at [492, 56] on ul "person_add Nova marcação Na fila Agendados Não compareceram 2025 Resolvidos 202…" at bounding box center [309, 52] width 607 height 35
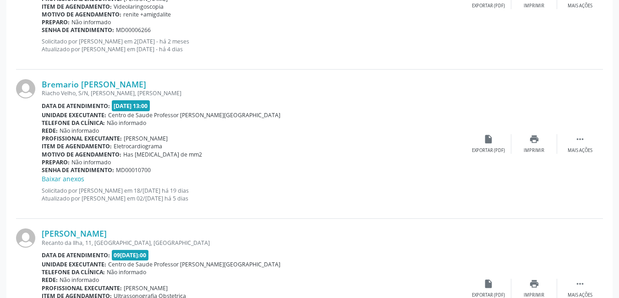
scroll to position [504, 0]
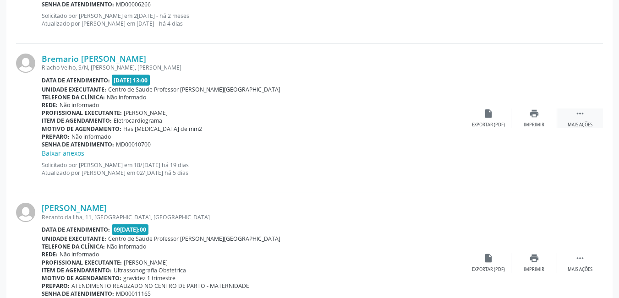
click at [580, 118] on icon "" at bounding box center [580, 114] width 10 height 10
click at [408, 118] on div "insert_drive_file Exportar (PDF)" at bounding box center [397, 119] width 46 height 20
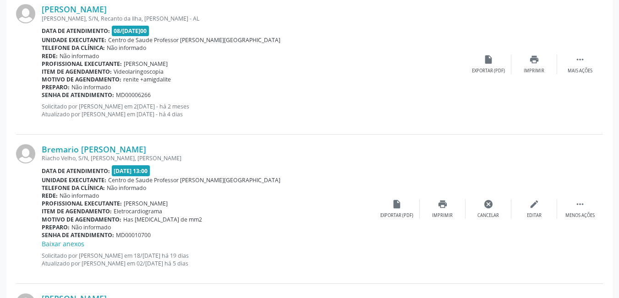
scroll to position [413, 0]
click at [350, 73] on div "Item de agendamento: Videolaringoscopia" at bounding box center [254, 73] width 424 height 8
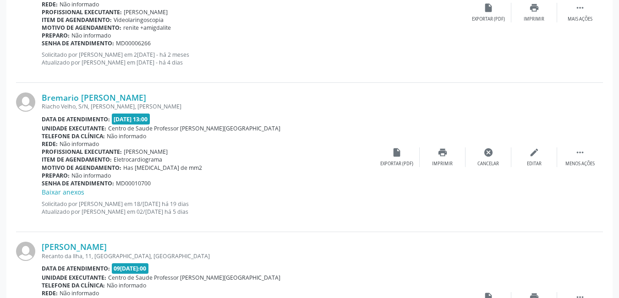
scroll to position [458, 0]
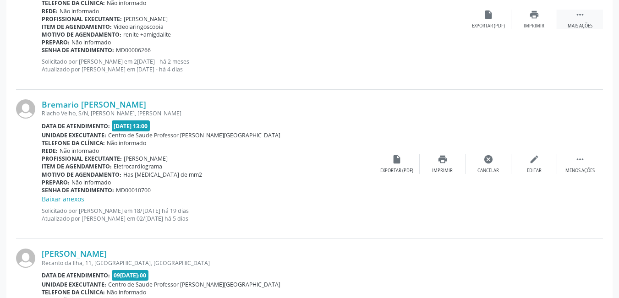
click at [580, 14] on icon "" at bounding box center [580, 15] width 10 height 10
click at [583, 16] on icon "" at bounding box center [580, 15] width 10 height 10
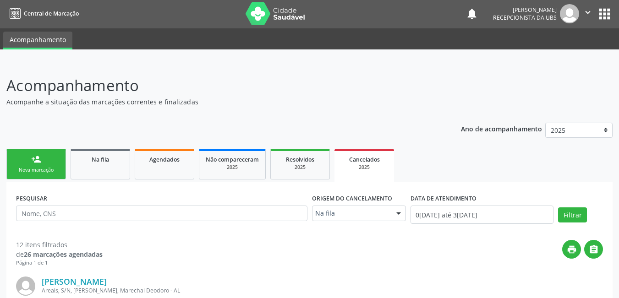
scroll to position [0, 0]
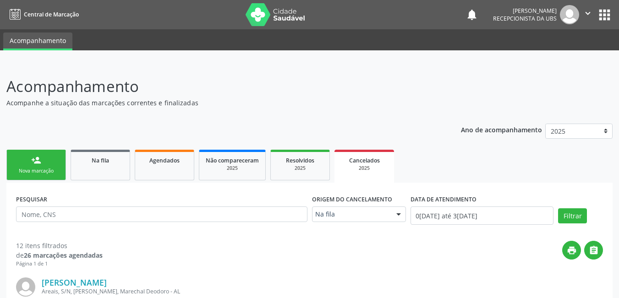
click at [56, 166] on link "person_add Nova marcação" at bounding box center [36, 165] width 60 height 31
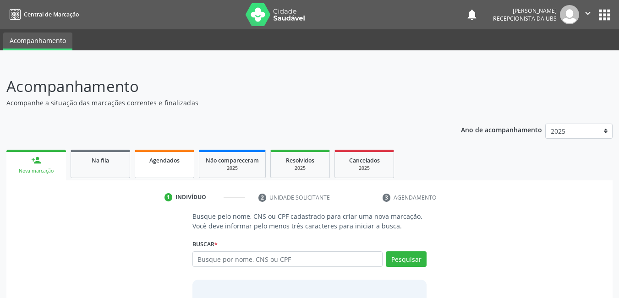
drag, startPoint x: 178, startPoint y: 175, endPoint x: 221, endPoint y: 138, distance: 56.2
click at [177, 175] on link "Agendados" at bounding box center [165, 164] width 60 height 28
select select "9"
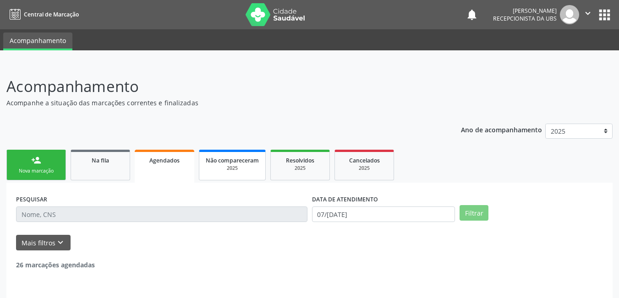
scroll to position [17, 0]
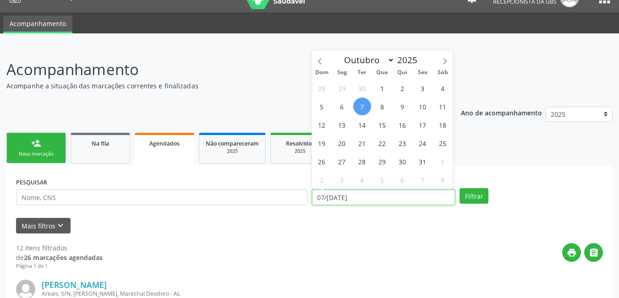
click at [386, 202] on input "07/[DATE]" at bounding box center [384, 198] width 144 height 16
click at [364, 102] on span "7" at bounding box center [362, 107] width 18 height 18
type input "07/[DATE]"
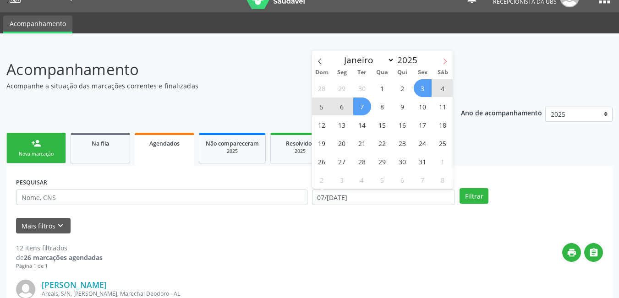
click at [450, 62] on span at bounding box center [445, 58] width 16 height 16
select select "10"
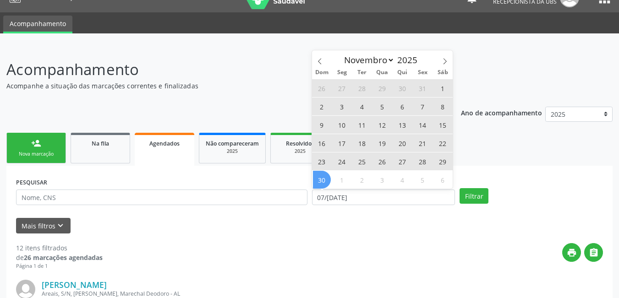
click at [320, 175] on span "30" at bounding box center [322, 180] width 18 height 18
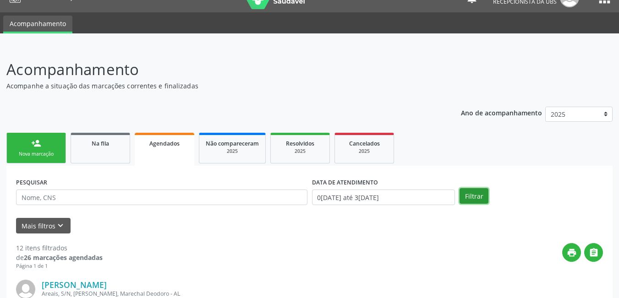
click at [468, 194] on button "Filtrar" at bounding box center [474, 196] width 29 height 16
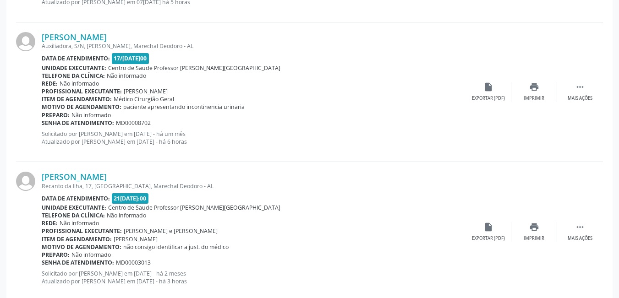
scroll to position [1521, 0]
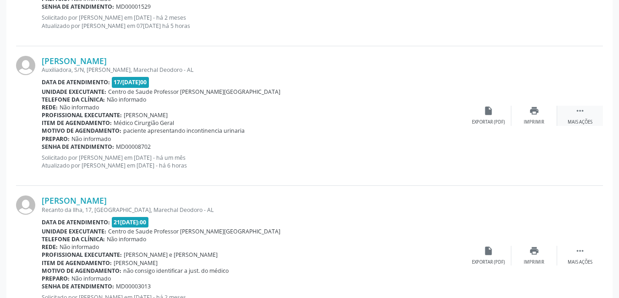
click at [583, 122] on div "Mais ações" at bounding box center [580, 122] width 25 height 6
click at [582, 121] on div "Menos ações" at bounding box center [580, 122] width 29 height 6
click at [593, 115] on div " Mais ações" at bounding box center [580, 116] width 46 height 20
click at [591, 115] on div " Menos ações" at bounding box center [580, 116] width 46 height 20
click at [586, 114] on div " Mais ações" at bounding box center [580, 116] width 46 height 20
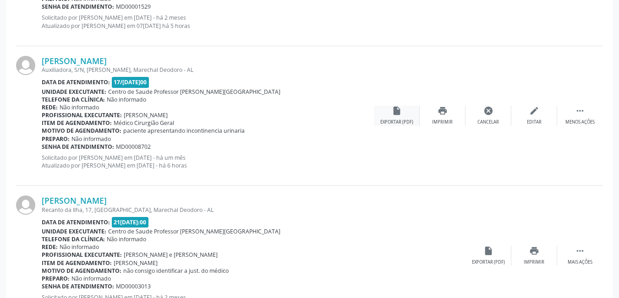
click at [405, 115] on div "insert_drive_file Exportar (PDF)" at bounding box center [397, 116] width 46 height 20
click at [392, 120] on div "Exportar (PDF)" at bounding box center [397, 122] width 33 height 6
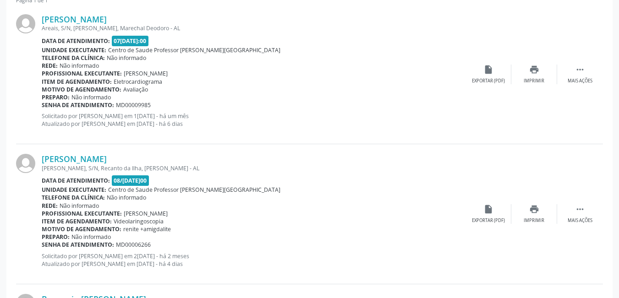
scroll to position [0, 0]
